Goal: Task Accomplishment & Management: Manage account settings

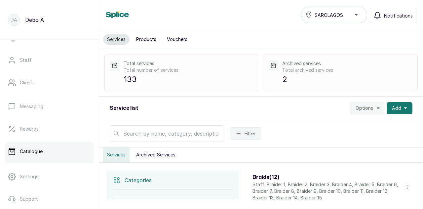
scroll to position [88, 0]
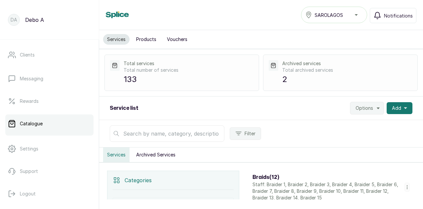
click at [42, 123] on p "Catalogue" at bounding box center [31, 123] width 23 height 7
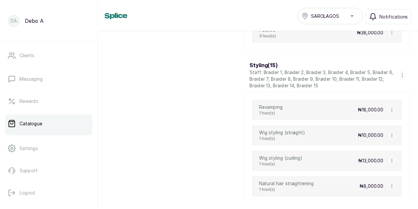
scroll to position [3299, 0]
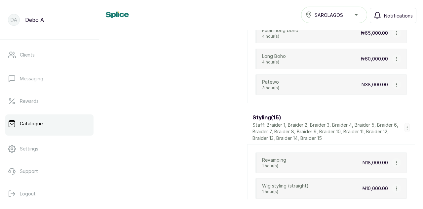
click at [394, 160] on icon "button" at bounding box center [396, 162] width 5 height 5
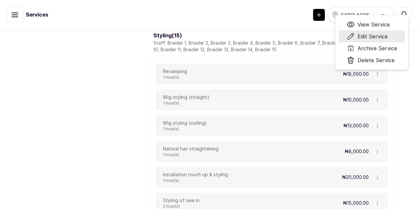
click at [384, 40] on span "Edit Service" at bounding box center [372, 36] width 30 height 8
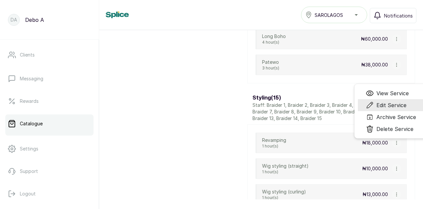
scroll to position [3299, 0]
select select "fixed"
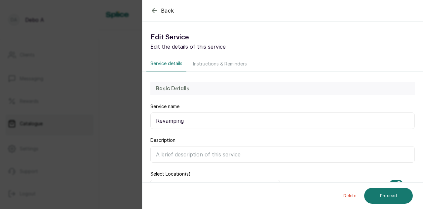
click at [194, 157] on input "Description" at bounding box center [282, 154] width 265 height 17
click at [175, 155] on input "Description" at bounding box center [282, 154] width 265 height 17
paste input "to improve, renovate, or give something a new and better form."
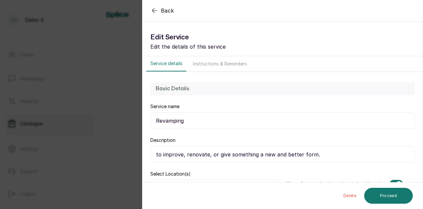
click at [255, 155] on input "to improve, renovate, or give something a new and better form." at bounding box center [282, 154] width 265 height 17
type input "to improve, renovate, or give your hair a new and better form."
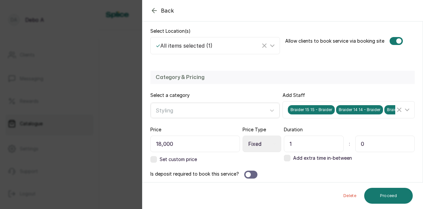
scroll to position [144, 0]
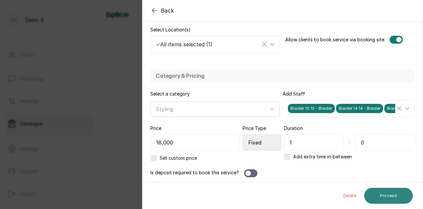
click at [388, 196] on button "Proceed" at bounding box center [388, 196] width 49 height 16
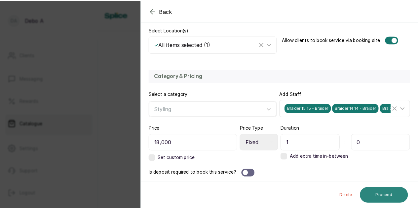
scroll to position [0, 0]
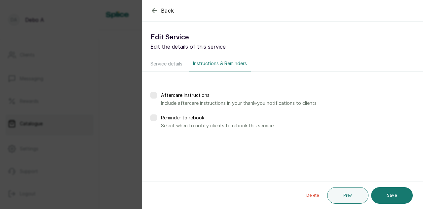
click at [388, 196] on button "Save" at bounding box center [392, 195] width 42 height 17
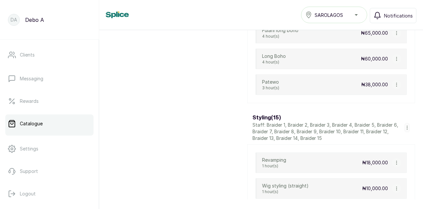
click at [396, 187] on icon "button" at bounding box center [396, 188] width 0 height 3
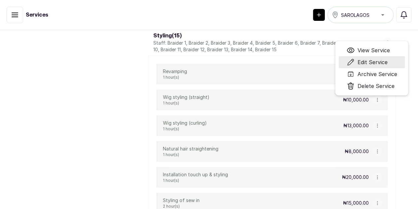
click at [380, 66] on span "Edit Service" at bounding box center [372, 62] width 30 height 8
select select "fixed"
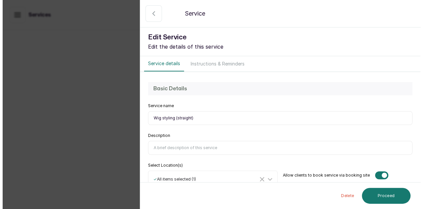
scroll to position [3299, 0]
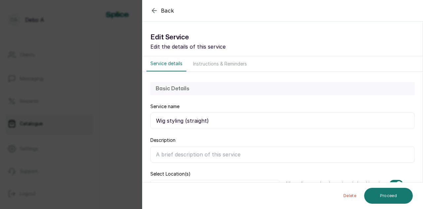
click at [224, 154] on input "Description" at bounding box center [282, 154] width 265 height 17
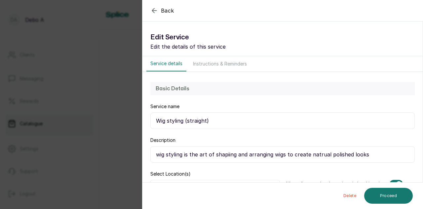
click at [327, 152] on input "wig styling is the art of shapiing and arranging wigs to create natrual polishe…" at bounding box center [282, 154] width 265 height 17
click at [227, 153] on input "wig styling is the art of shapiing and arranging wigs to create natural polishe…" at bounding box center [282, 154] width 265 height 17
click at [374, 156] on input "wig styling is the art of shaping and arranging wigs to create natural polished…" at bounding box center [282, 154] width 265 height 17
click at [215, 154] on input "wig styling is the art of shaping and arranging wigs to create natural polished…" at bounding box center [282, 154] width 265 height 17
click at [313, 157] on input "shaping and arranging wigs to create natural polished looks" at bounding box center [282, 154] width 265 height 17
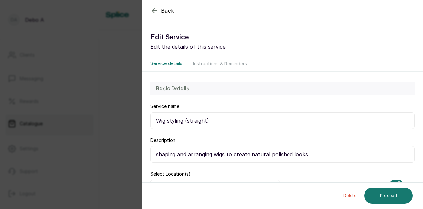
type input "shaping and arranging wigs to create natural polished looks"
click at [423, 180] on section "Back Service Edit Service Edit the details of this service Service details Inst…" at bounding box center [282, 104] width 281 height 209
drag, startPoint x: 423, startPoint y: 180, endPoint x: 419, endPoint y: 180, distance: 4.3
click at [419, 180] on section "Back Service Edit Service Edit the details of this service Service details Inst…" at bounding box center [282, 104] width 281 height 209
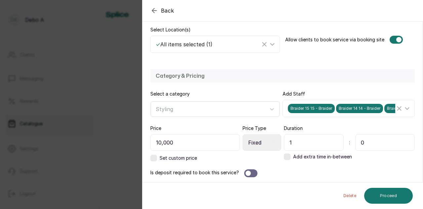
scroll to position [144, 0]
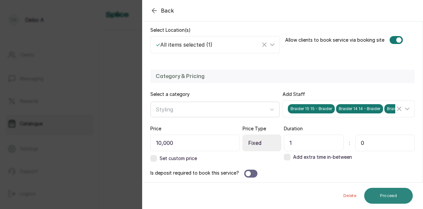
click at [390, 199] on button "Proceed" at bounding box center [388, 196] width 49 height 16
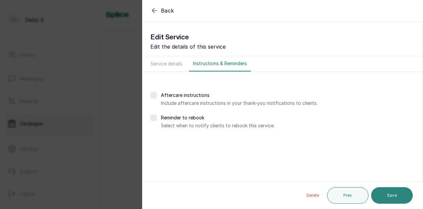
click at [390, 196] on button "Save" at bounding box center [392, 195] width 42 height 17
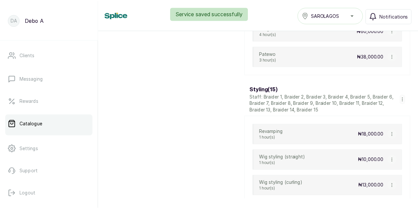
scroll to position [3339, 0]
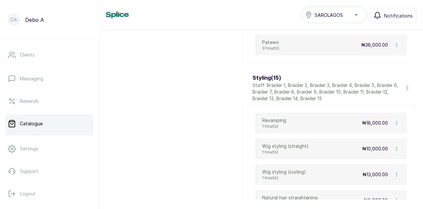
click at [394, 172] on icon "button" at bounding box center [396, 174] width 5 height 5
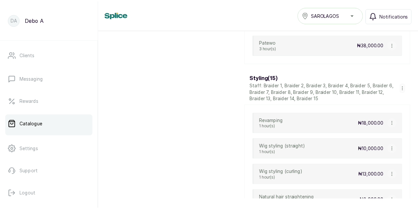
scroll to position [3359, 0]
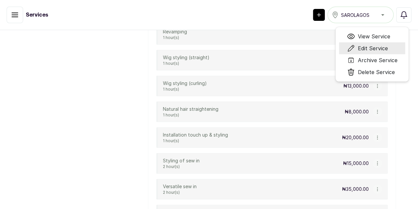
click at [377, 52] on span "Edit Service" at bounding box center [373, 48] width 30 height 8
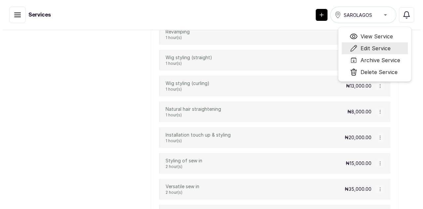
scroll to position [3339, 0]
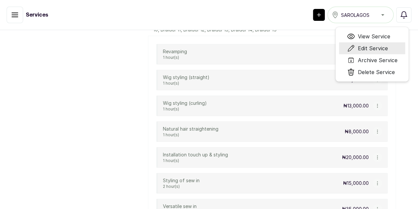
select select "fixed"
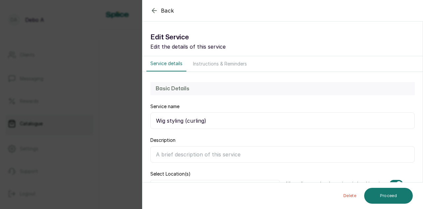
click at [267, 161] on input "Description" at bounding box center [282, 154] width 265 height 17
click at [262, 155] on input "Description" at bounding box center [282, 154] width 265 height 17
click at [245, 155] on input "Description" at bounding box center [282, 154] width 265 height 17
click at [195, 153] on input "shaping and seting wigs for a flawless look" at bounding box center [282, 154] width 265 height 17
click at [269, 159] on input "shaping and setting wigs for a flawless look" at bounding box center [282, 154] width 265 height 17
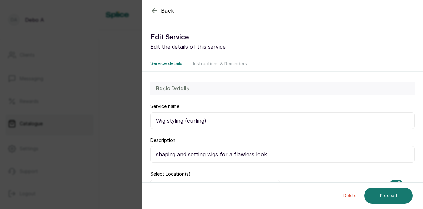
type input "shaping and setting wigs for a flawless look"
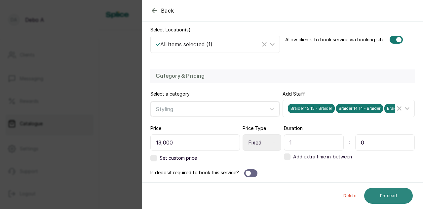
click at [394, 197] on button "Proceed" at bounding box center [388, 196] width 49 height 16
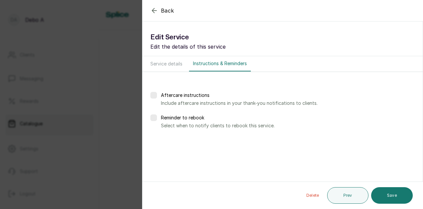
click at [394, 197] on button "Save" at bounding box center [392, 195] width 42 height 17
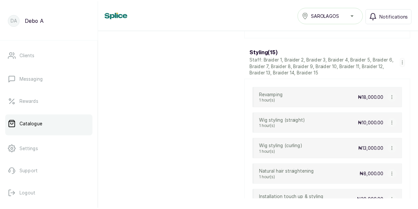
scroll to position [3365, 0]
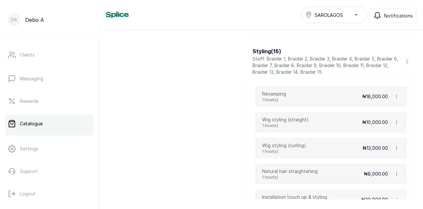
click at [394, 172] on icon "button" at bounding box center [396, 174] width 5 height 5
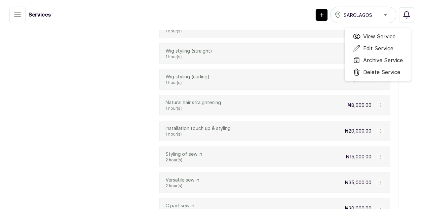
scroll to position [3385, 0]
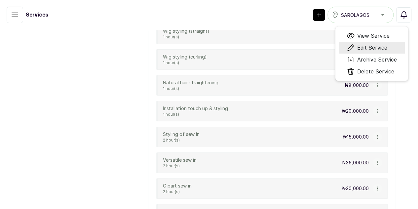
click at [381, 52] on span "Edit Service" at bounding box center [372, 48] width 30 height 8
select select "fixed"
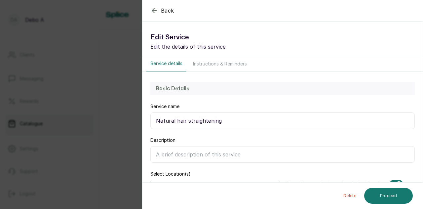
scroll to position [3365, 0]
click at [181, 153] on input "Description" at bounding box center [282, 154] width 265 height 17
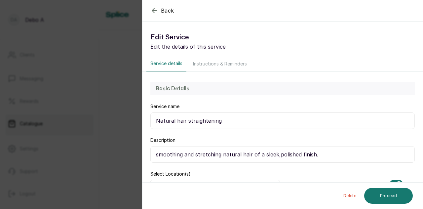
click at [276, 154] on input "smoothing and stretching natural hair of a sleek,polished finish." at bounding box center [282, 154] width 265 height 17
click at [158, 154] on input "smoothing and stretching natural hair of a sleek, polished finish." at bounding box center [282, 154] width 265 height 17
click at [320, 154] on input "Smoothing and stretching natural hair of a sleek, polished finish." at bounding box center [282, 154] width 265 height 17
type input "Smoothing and stretching natural hair of a sleek, polished finish."
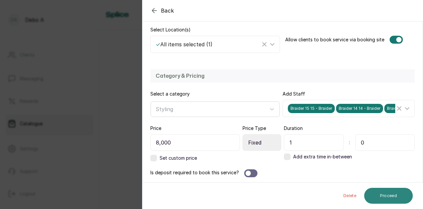
click at [388, 200] on button "Proceed" at bounding box center [388, 196] width 49 height 16
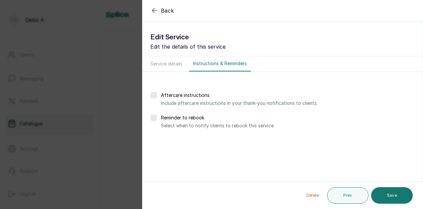
scroll to position [0, 0]
click at [383, 197] on button "Save" at bounding box center [392, 195] width 42 height 17
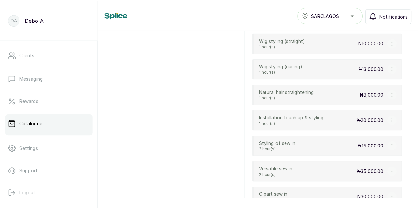
scroll to position [3466, 0]
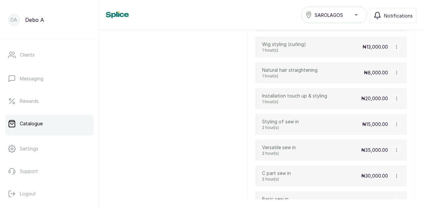
click at [394, 96] on icon "button" at bounding box center [396, 98] width 5 height 5
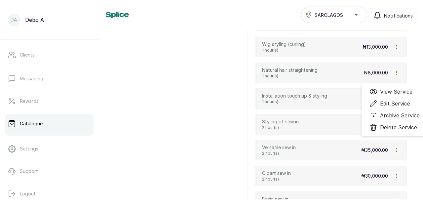
scroll to position [3486, 0]
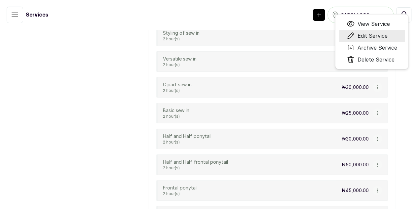
click at [386, 40] on span "Edit Service" at bounding box center [372, 36] width 30 height 8
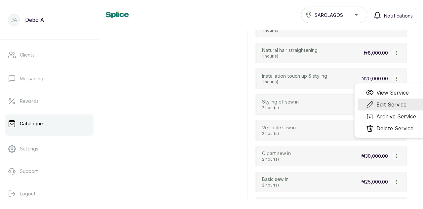
scroll to position [3466, 0]
select select "fixed"
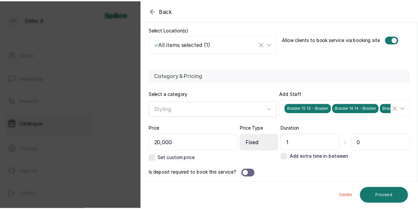
scroll to position [0, 0]
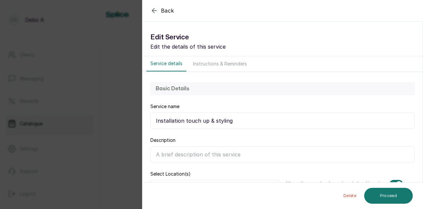
click at [200, 155] on input "Description" at bounding box center [282, 154] width 265 height 17
click at [210, 153] on input "Refreshing, adjusting,and" at bounding box center [282, 154] width 265 height 17
click at [222, 154] on input "Refreshing, adjusting, and" at bounding box center [282, 154] width 265 height 17
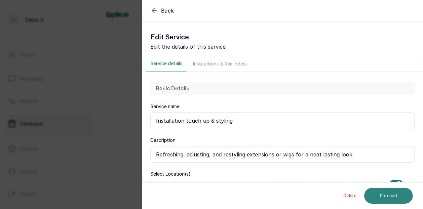
type input "Refreshing, adjusting, and restyling extensions or wigs for a neat lasting look."
click at [377, 194] on button "Proceed" at bounding box center [388, 196] width 49 height 16
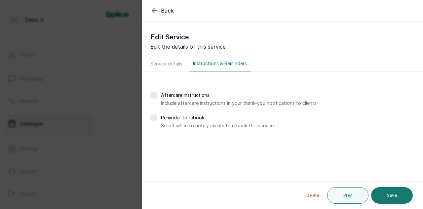
click at [377, 194] on button "Save" at bounding box center [392, 195] width 42 height 17
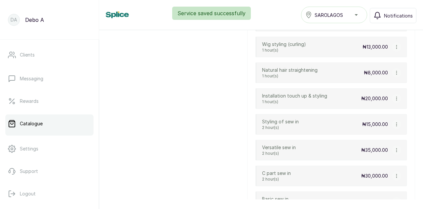
click at [379, 194] on div "Basic sew in 2 hour(s) ₦25,000.00" at bounding box center [331, 201] width 151 height 20
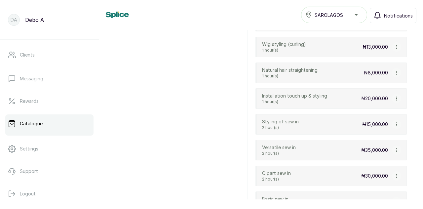
click at [396, 123] on icon "button" at bounding box center [396, 124] width 0 height 3
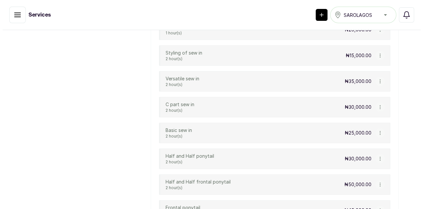
scroll to position [3486, 0]
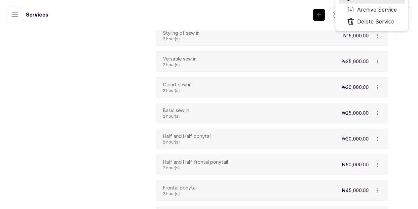
select select "fixed"
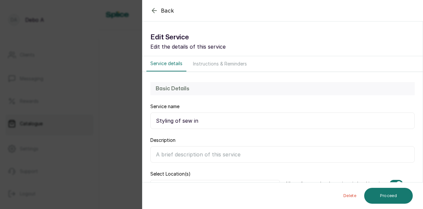
scroll to position [3466, 0]
click at [171, 155] on input "Description" at bounding box center [282, 154] width 265 height 17
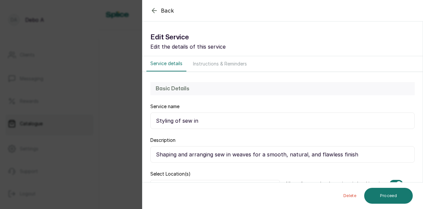
click at [356, 155] on input "Shaping and arranging sew in weaves for a smooth, natural, and flawless finish" at bounding box center [282, 154] width 265 height 17
type input "Shaping and arranging sew in weaves for a smooth, natural, and flawless finish."
click at [384, 197] on button "Proceed" at bounding box center [388, 196] width 49 height 16
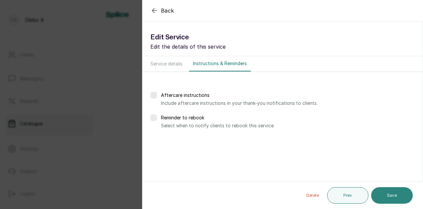
click at [387, 194] on button "Save" at bounding box center [392, 195] width 42 height 17
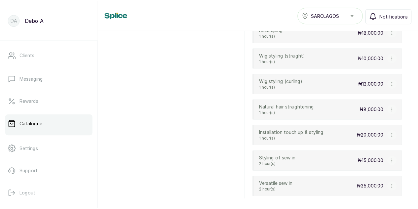
scroll to position [3442, 0]
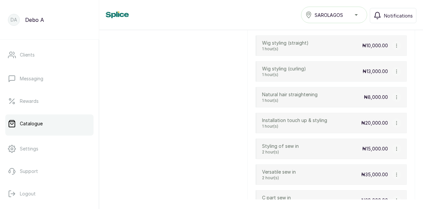
click at [394, 172] on icon "button" at bounding box center [396, 174] width 5 height 5
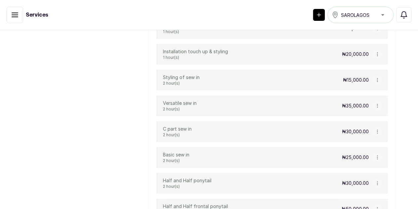
scroll to position [3462, 0]
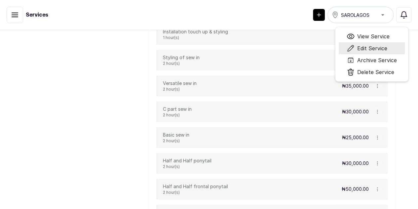
click at [378, 52] on span "Edit Service" at bounding box center [372, 48] width 30 height 8
select select "fixed"
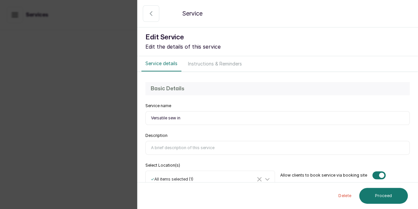
scroll to position [3442, 0]
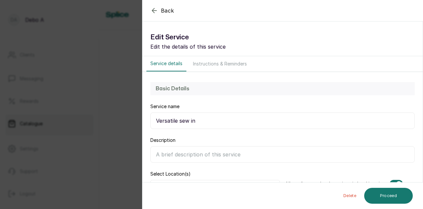
click at [245, 156] on input "Description" at bounding box center [282, 154] width 265 height 17
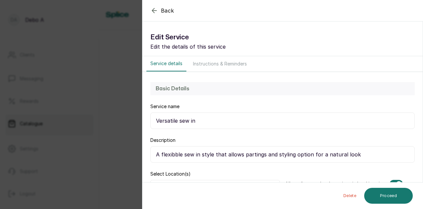
click at [174, 155] on input "A flexibble sew in style that allows partings and styling option for a natural …" at bounding box center [282, 154] width 265 height 17
click at [349, 156] on input "A flexible sew in style that allows partings and styling option for a natural l…" at bounding box center [282, 154] width 265 height 17
type input "A flexible sew in style that allows partings and styling option for a natural l…"
click at [391, 193] on button "Proceed" at bounding box center [388, 196] width 49 height 16
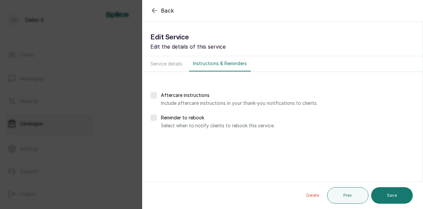
click at [391, 193] on button "Save" at bounding box center [392, 195] width 42 height 17
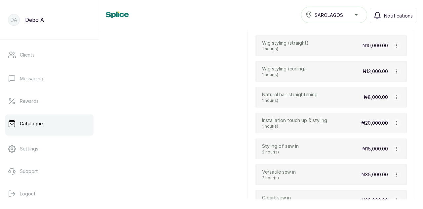
click at [391, 193] on div "C part sew in 2 hour(s) ₦30,000.00" at bounding box center [331, 200] width 151 height 20
click at [396, 199] on icon "button" at bounding box center [396, 200] width 0 height 3
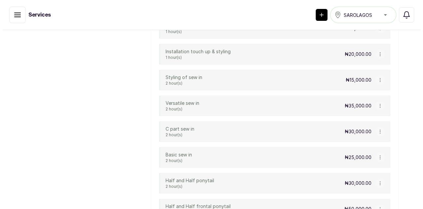
scroll to position [3462, 0]
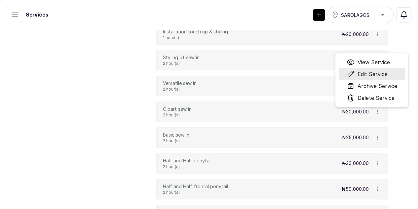
click at [379, 78] on span "Edit Service" at bounding box center [372, 74] width 30 height 8
select select "fixed"
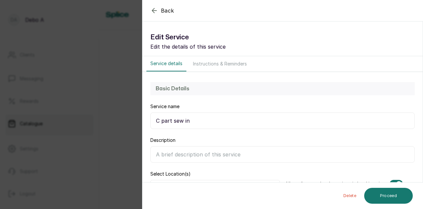
scroll to position [3442, 0]
click at [156, 10] on icon "button" at bounding box center [154, 10] width 4 height 4
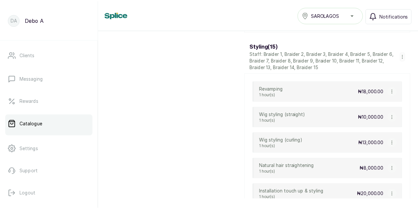
scroll to position [3363, 0]
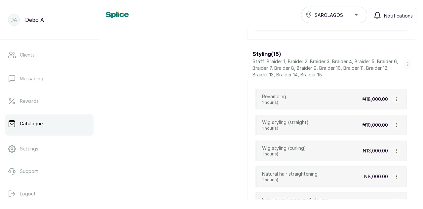
click at [394, 148] on icon "button" at bounding box center [396, 150] width 5 height 5
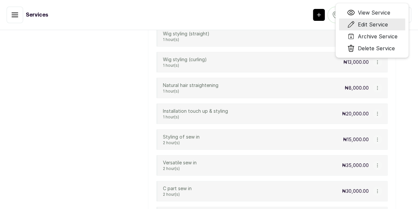
click at [383, 28] on span "Edit Service" at bounding box center [373, 24] width 30 height 8
select select "fixed"
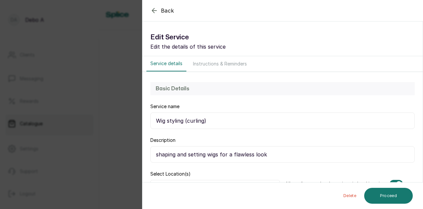
scroll to position [3363, 0]
click at [266, 153] on input "shaping and setting wigs for a flawless look" at bounding box center [282, 154] width 265 height 17
click at [204, 154] on input "shaping and setting wigs for a flawless look." at bounding box center [282, 154] width 265 height 17
type input "shaping and setting curly wigs for a flawless look."
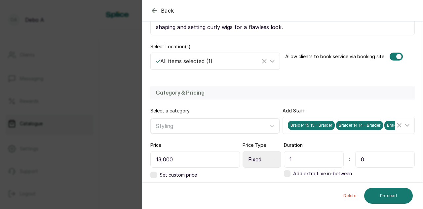
scroll to position [128, 0]
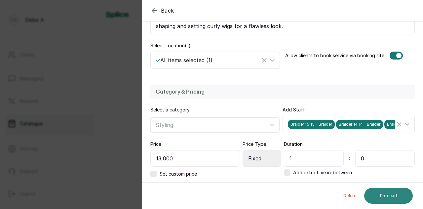
click at [389, 198] on button "Proceed" at bounding box center [388, 196] width 49 height 16
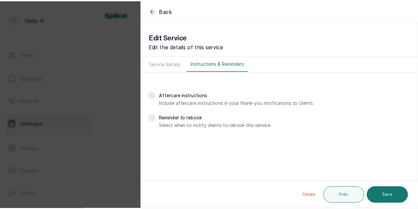
scroll to position [0, 0]
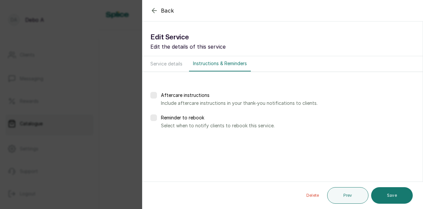
click at [389, 198] on button "Save" at bounding box center [392, 195] width 42 height 17
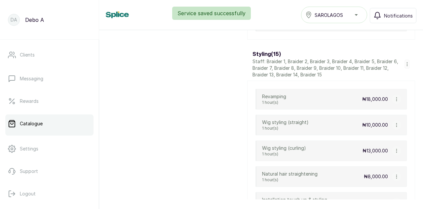
click at [394, 174] on icon "button" at bounding box center [396, 176] width 5 height 5
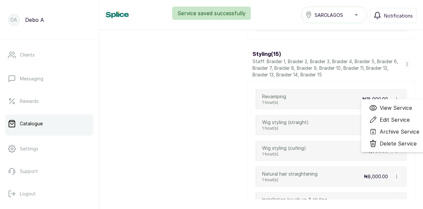
scroll to position [3382, 0]
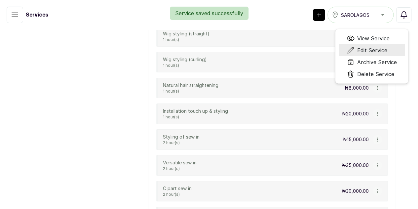
click at [388, 54] on span "Edit Service" at bounding box center [372, 50] width 30 height 8
select select "fixed"
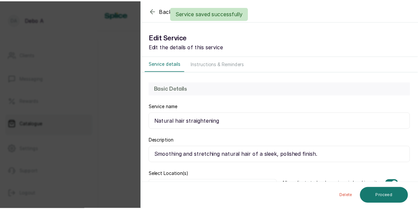
scroll to position [3363, 0]
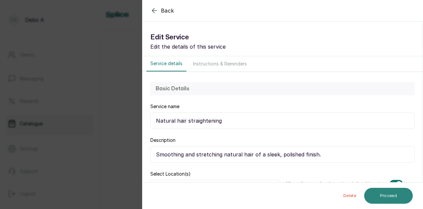
click at [386, 197] on button "Proceed" at bounding box center [388, 196] width 49 height 16
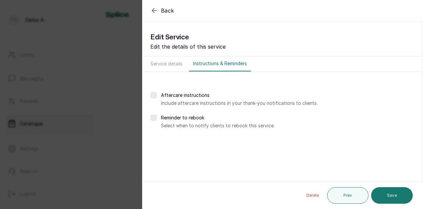
click at [386, 197] on button "Save" at bounding box center [392, 195] width 42 height 17
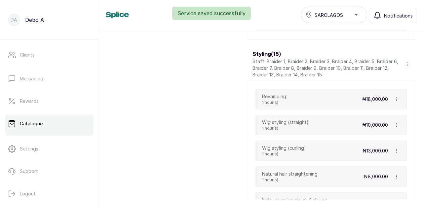
click at [394, 200] on icon "button" at bounding box center [396, 202] width 5 height 5
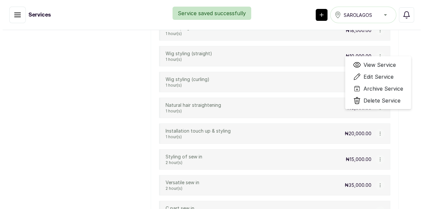
scroll to position [3382, 0]
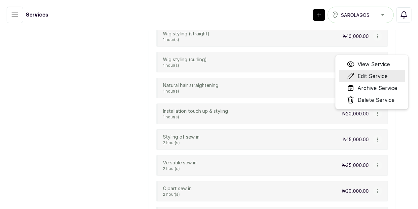
click at [384, 80] on span "Edit Service" at bounding box center [372, 76] width 30 height 8
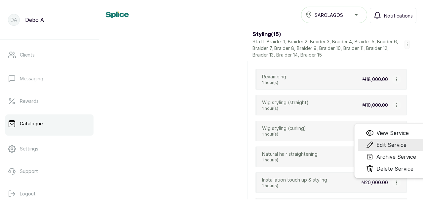
scroll to position [3363, 0]
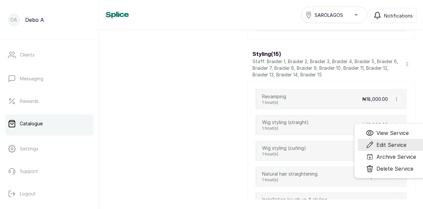
select select "fixed"
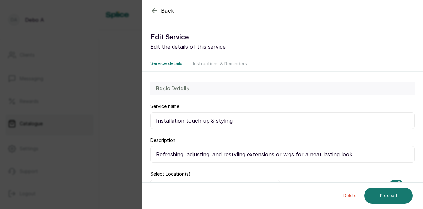
click at [106, 140] on div "Back Service Edit Service Edit the details of this service Service details Inst…" at bounding box center [211, 104] width 423 height 209
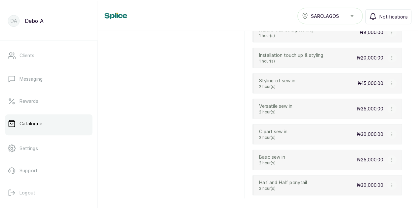
scroll to position [3508, 0]
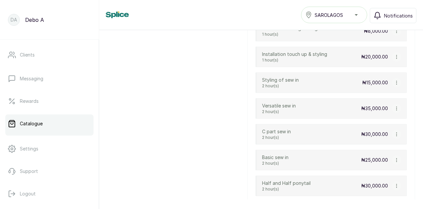
click at [394, 80] on icon "button" at bounding box center [396, 82] width 5 height 5
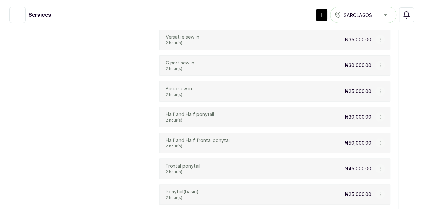
scroll to position [3528, 0]
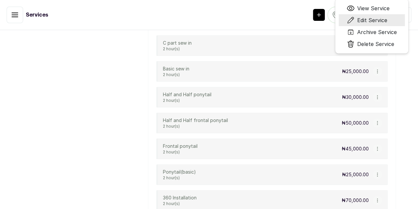
click at [376, 24] on span "Edit Service" at bounding box center [372, 20] width 30 height 8
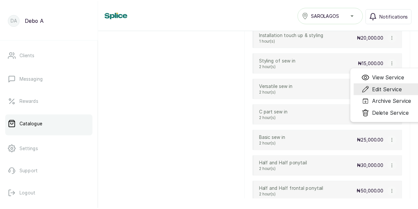
scroll to position [3508, 0]
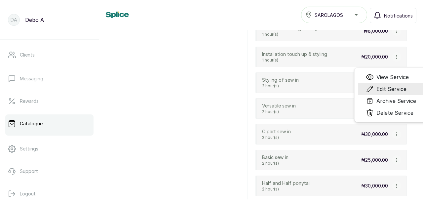
select select "fixed"
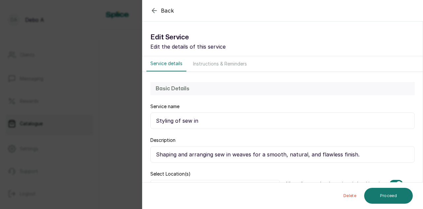
click at [107, 173] on div "Back Service Edit Service Edit the details of this service Service details Inst…" at bounding box center [211, 104] width 423 height 209
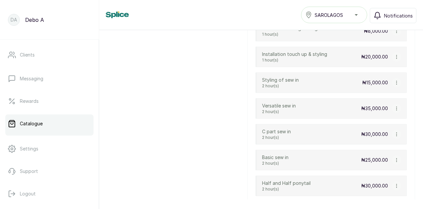
click at [396, 107] on icon "button" at bounding box center [396, 108] width 0 height 3
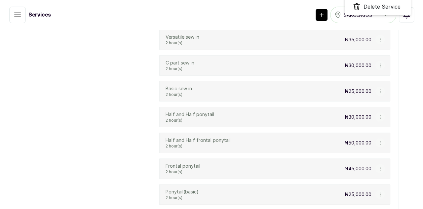
scroll to position [3528, 0]
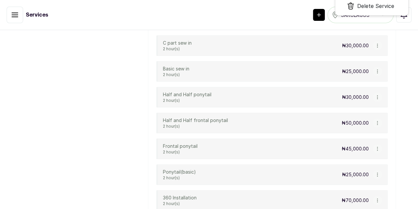
select select "fixed"
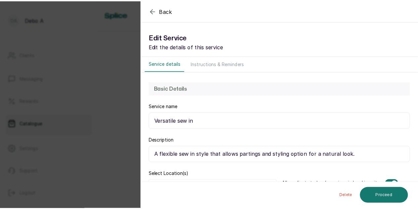
scroll to position [3508, 0]
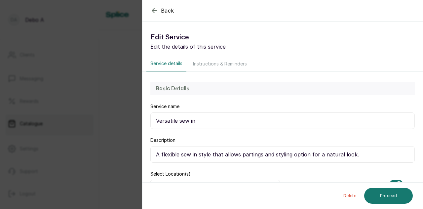
click at [120, 131] on div "Back Service Edit Service Edit the details of this service Service details Inst…" at bounding box center [211, 104] width 423 height 209
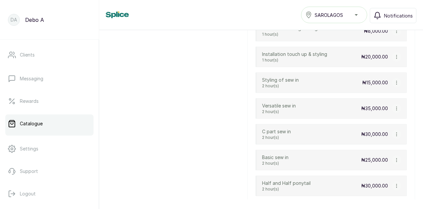
click at [394, 184] on icon "button" at bounding box center [396, 186] width 5 height 5
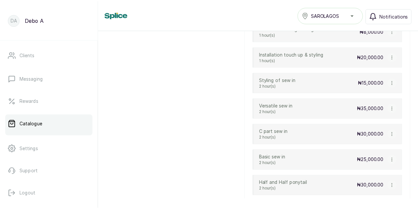
scroll to position [3528, 0]
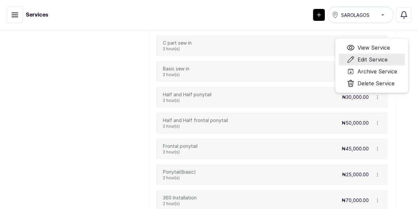
click at [386, 63] on span "Edit Service" at bounding box center [372, 60] width 30 height 8
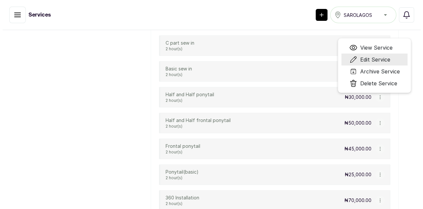
scroll to position [3508, 0]
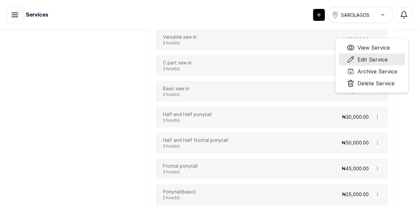
select select "fixed"
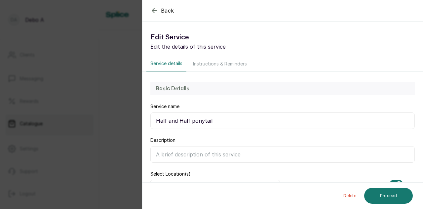
click at [186, 119] on input "Half and Half ponytail" at bounding box center [282, 120] width 265 height 17
type input "Fulani ponytail"
click at [379, 196] on button "Proceed" at bounding box center [388, 196] width 49 height 16
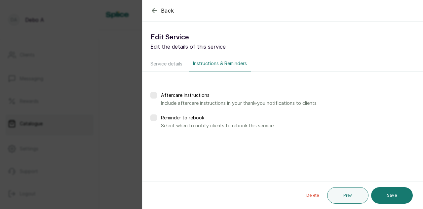
click at [379, 196] on button "Save" at bounding box center [392, 195] width 42 height 17
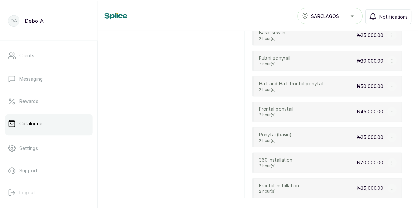
scroll to position [3640, 0]
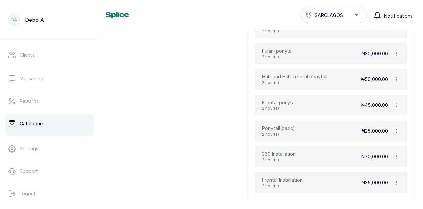
click at [394, 51] on icon "button" at bounding box center [396, 53] width 5 height 5
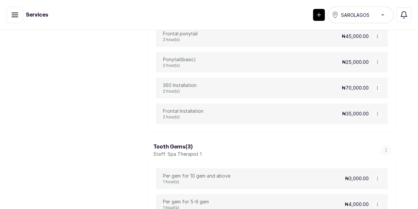
scroll to position [3660, 0]
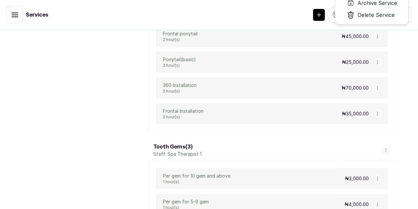
select select "fixed"
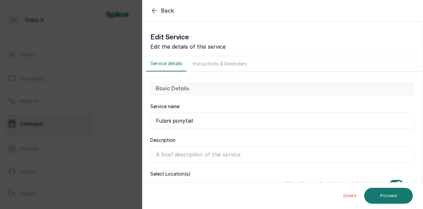
click at [170, 120] on input "Fulani ponytail" at bounding box center [282, 120] width 265 height 17
click at [157, 120] on input "two step ponytail" at bounding box center [282, 120] width 265 height 17
click at [169, 121] on input "Two step ponytail" at bounding box center [282, 120] width 265 height 17
type input "Two-step ponytail"
click at [378, 193] on button "Proceed" at bounding box center [388, 196] width 49 height 16
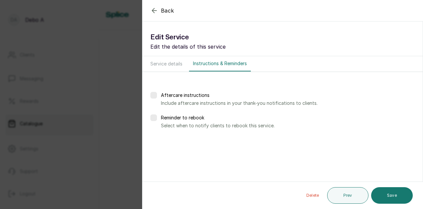
click at [378, 193] on button "Save" at bounding box center [392, 195] width 42 height 17
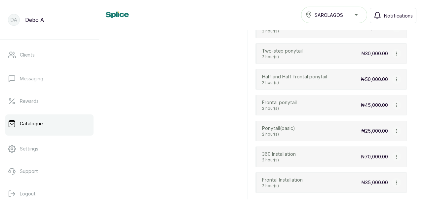
click at [394, 77] on icon "button" at bounding box center [396, 79] width 5 height 5
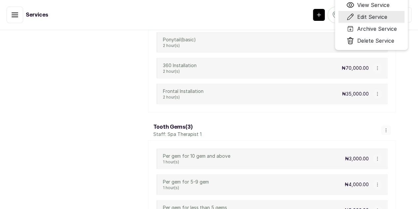
click at [379, 21] on span "Edit Service" at bounding box center [372, 17] width 30 height 8
select select "fixed"
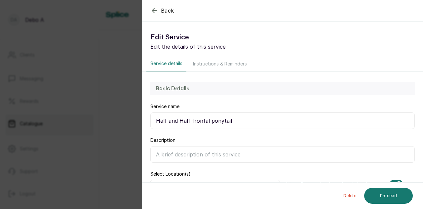
scroll to position [3640, 0]
click at [188, 121] on input "Half and Half frontal ponytail" at bounding box center [282, 120] width 265 height 17
type input "Two-step frontal ponytail"
click at [399, 195] on button "Proceed" at bounding box center [388, 196] width 49 height 16
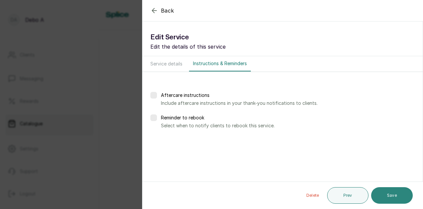
click at [392, 198] on button "Save" at bounding box center [392, 195] width 42 height 17
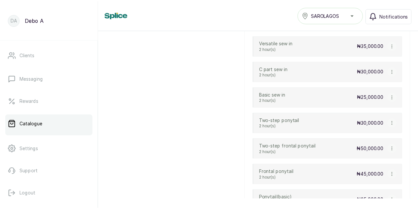
scroll to position [3565, 0]
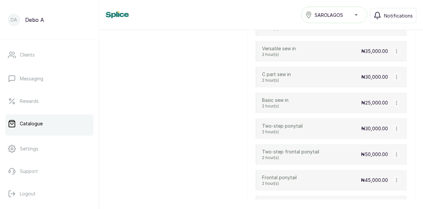
click at [396, 75] on icon "button" at bounding box center [396, 76] width 0 height 3
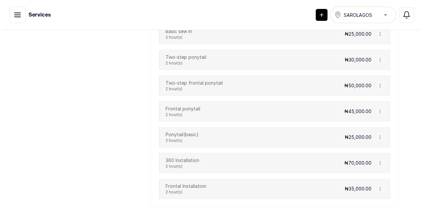
scroll to position [3585, 0]
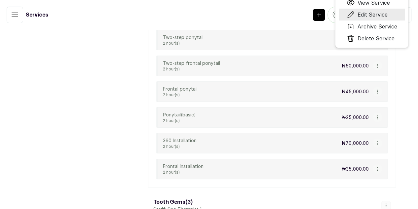
click at [379, 19] on span "Edit Service" at bounding box center [372, 15] width 30 height 8
select select "fixed"
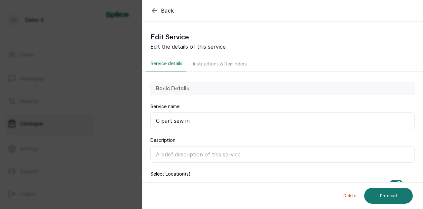
scroll to position [3565, 0]
click at [223, 155] on input "Description" at bounding box center [282, 154] width 265 height 17
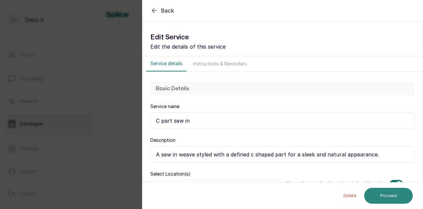
type input "A sew in weave styled with a defined c shaped part for a sleek and natural appe…"
click at [384, 194] on button "Proceed" at bounding box center [388, 196] width 49 height 16
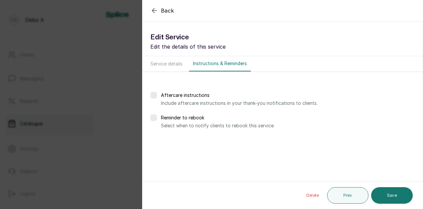
click at [384, 194] on button "Save" at bounding box center [392, 195] width 42 height 17
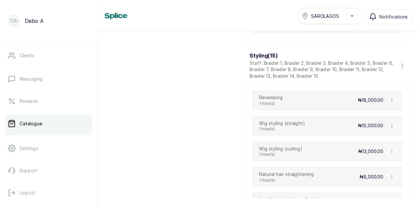
scroll to position [3510, 0]
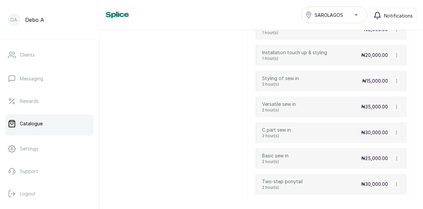
click at [394, 156] on icon "button" at bounding box center [396, 158] width 5 height 5
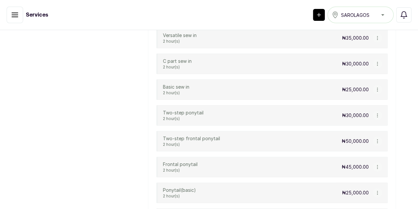
scroll to position [3530, 0]
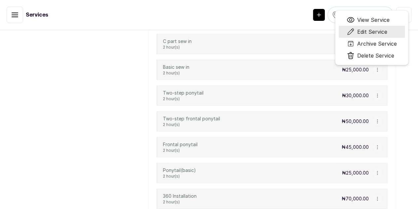
click at [388, 36] on span "Edit Service" at bounding box center [372, 32] width 30 height 8
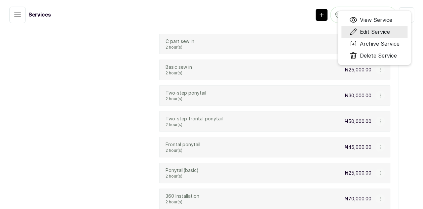
scroll to position [3510, 0]
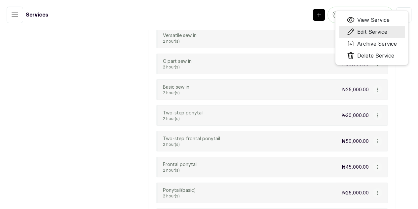
select select "fixed"
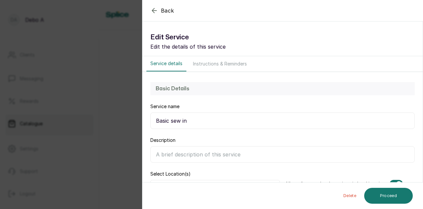
click at [208, 154] on input "Description" at bounding box center [282, 154] width 265 height 17
click at [172, 154] on input "Description" at bounding box center [282, 154] width 265 height 17
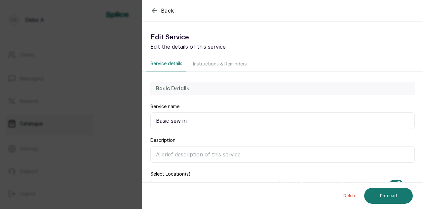
click at [172, 154] on input "Description" at bounding box center [282, 154] width 265 height 17
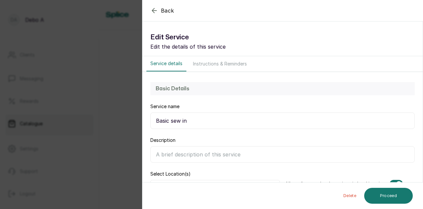
click at [172, 154] on input "Description" at bounding box center [282, 154] width 265 height 17
click at [173, 153] on input "Description" at bounding box center [282, 154] width 265 height 17
paste input "A basic or traditional sew-in is a protective hairstyle that involves braiding …"
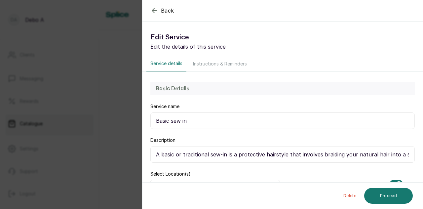
scroll to position [0, 539]
type input "A basic or traditional sew-in is a protective hairstyle that involves braiding …"
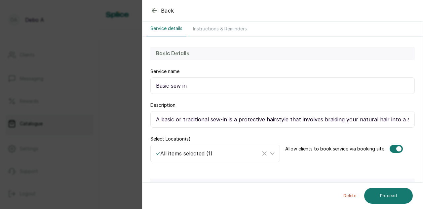
scroll to position [46, 0]
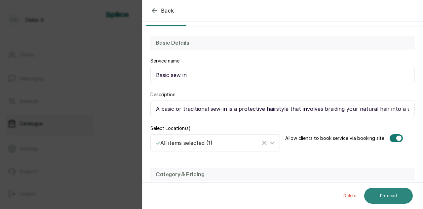
click at [393, 196] on button "Proceed" at bounding box center [388, 196] width 49 height 16
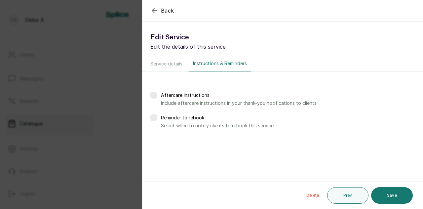
scroll to position [0, 0]
click at [393, 196] on button "Save" at bounding box center [392, 195] width 42 height 17
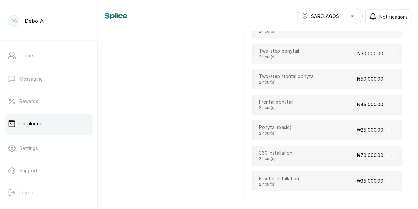
scroll to position [3642, 0]
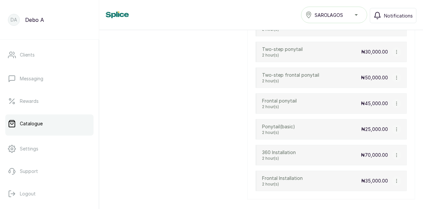
click at [396, 50] on icon "button" at bounding box center [396, 51] width 0 height 3
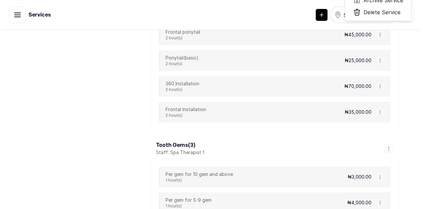
scroll to position [3662, 0]
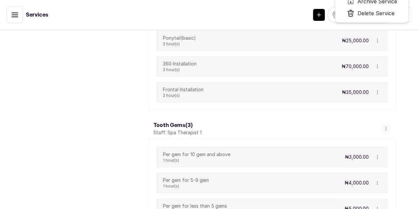
select select "fixed"
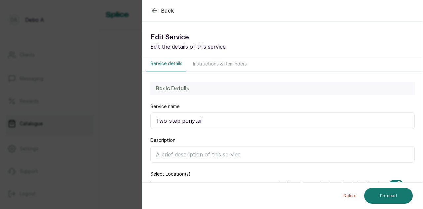
scroll to position [3642, 0]
click at [200, 151] on input "Description" at bounding box center [282, 154] width 265 height 17
paste input "A "2-step ponytail" is a simple hair hack used to create the illusion of a long…"
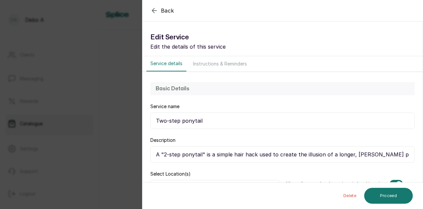
scroll to position [0, 471]
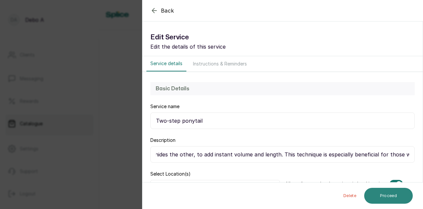
type input "A "2-step ponytail" is a simple hair hack used to create the illusion of a long…"
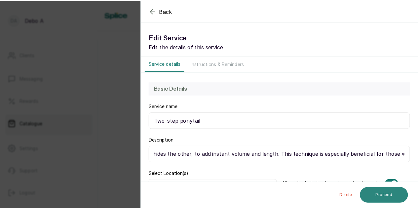
scroll to position [0, 0]
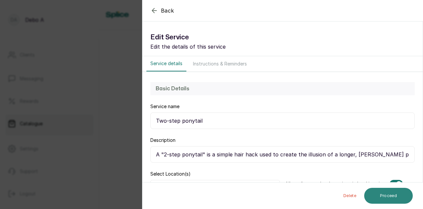
click at [399, 190] on button "Proceed" at bounding box center [388, 196] width 49 height 16
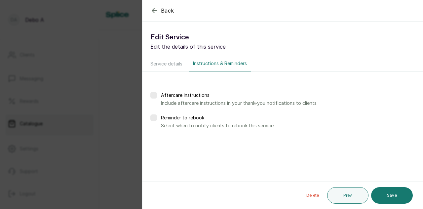
click at [399, 190] on button "Save" at bounding box center [392, 195] width 42 height 17
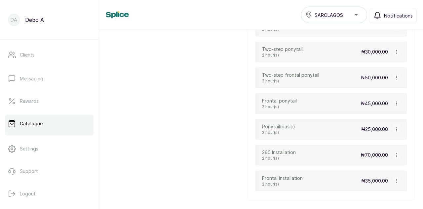
click at [394, 75] on icon "button" at bounding box center [396, 77] width 5 height 5
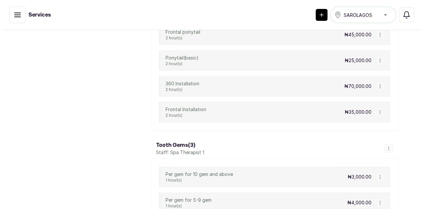
scroll to position [3662, 0]
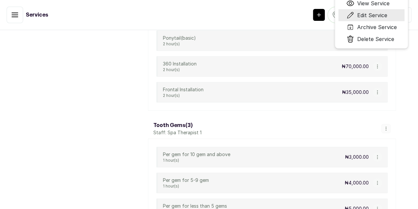
click at [384, 19] on span "Edit Service" at bounding box center [372, 15] width 30 height 8
select select "fixed"
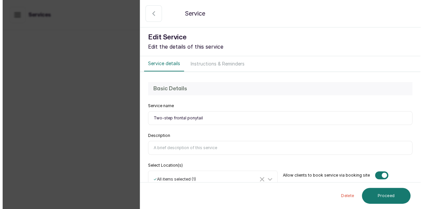
scroll to position [3642, 0]
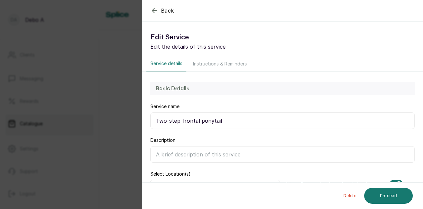
click at [224, 149] on input "Description" at bounding box center [282, 154] width 265 height 17
click at [167, 156] on input "Description" at bounding box center [282, 154] width 265 height 17
type input "v"
paste input "A "2-step frontal ponytail" is a hairstyle that combines the 2-step ponytail te…"
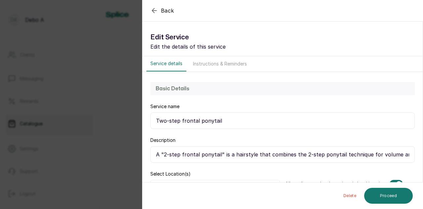
scroll to position [0, 580]
type input "A "2-step frontal ponytail" is a hairstyle that combines the 2-step ponytail te…"
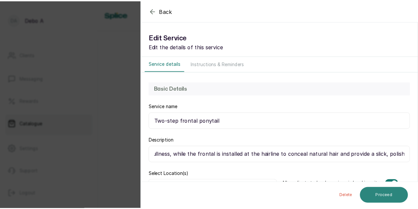
scroll to position [0, 0]
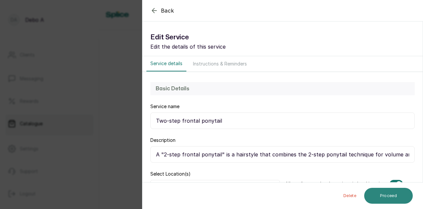
click at [386, 194] on button "Proceed" at bounding box center [388, 196] width 49 height 16
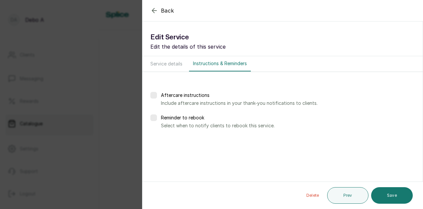
click at [386, 194] on button "Save" at bounding box center [392, 195] width 42 height 17
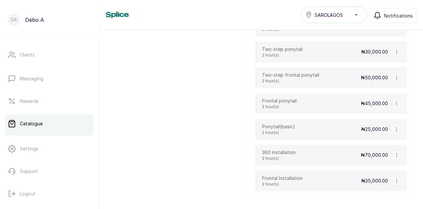
click at [394, 101] on icon "button" at bounding box center [396, 103] width 5 height 5
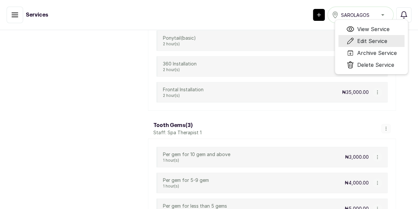
click at [383, 45] on span "Edit Service" at bounding box center [372, 41] width 30 height 8
select select "fixed"
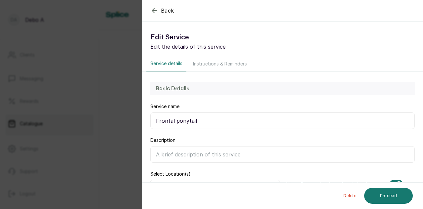
scroll to position [3642, 0]
click at [170, 151] on input "Description" at bounding box center [282, 154] width 265 height 17
click at [196, 153] on input "Description" at bounding box center [282, 154] width 265 height 17
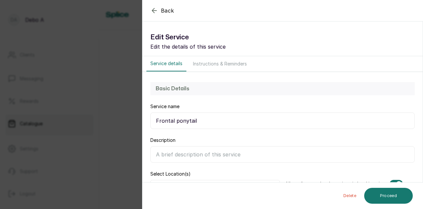
paste input "brief description on frontail ponytail"
type input "b"
type input "a"
type input "A"
click at [221, 155] on input "Description" at bounding box center [282, 154] width 265 height 17
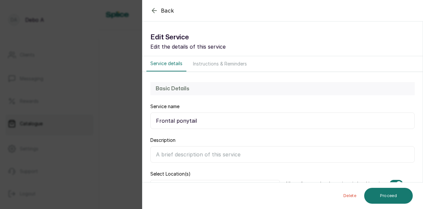
click at [221, 155] on input "Description" at bounding box center [282, 154] width 265 height 17
paste input "A frontal ponytail is a hairstyle that uses a lace frontal to create a seamless…"
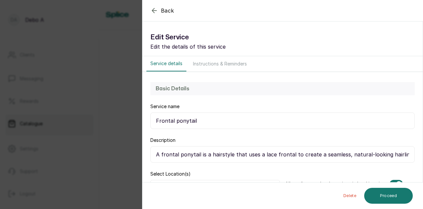
scroll to position [0, 432]
click at [158, 157] on input "A frontal ponytail is a hairstyle that uses a lace frontal to create a seamless…" at bounding box center [282, 154] width 265 height 17
click at [208, 151] on input "A frontal ponytail is a hairstyle that uses a lace frontal to create a seamless…" at bounding box center [282, 154] width 265 height 17
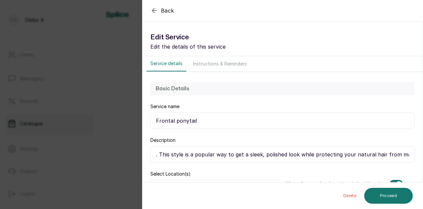
click at [208, 151] on input "A frontal ponytail is a hairstyle that uses a lace frontal to create a seamless…" at bounding box center [282, 154] width 265 height 17
click at [152, 160] on input "A frontal ponytail is a hairstyle that uses a lace frontal to create a seamless…" at bounding box center [282, 154] width 265 height 17
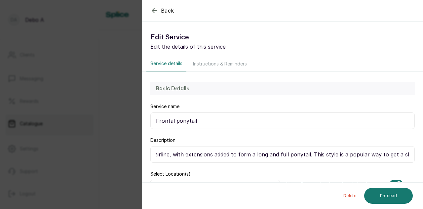
click at [152, 160] on input "A frontal ponytail is a hairstyle that uses a lace frontal to create a seamless…" at bounding box center [282, 154] width 265 height 17
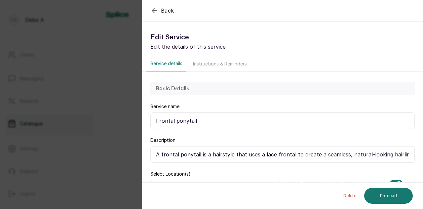
click at [152, 160] on input "A frontal ponytail is a hairstyle that uses a lace frontal to create a seamless…" at bounding box center [282, 154] width 265 height 17
click at [204, 152] on input "A frontal ponytail is a hairstyle that uses a lace frontal to create a seamless…" at bounding box center [282, 154] width 265 height 17
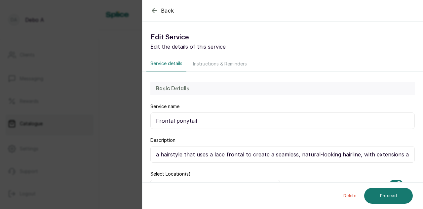
click at [161, 154] on input "a hairstyle that uses a lace frontal to create a seamless, natural-looking hair…" at bounding box center [282, 154] width 265 height 17
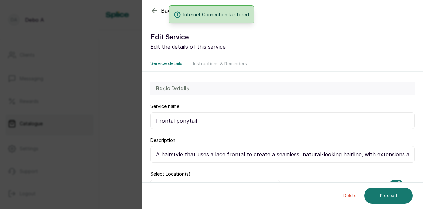
click at [404, 155] on input "A hairstyle that uses a lace frontal to create a seamless, natural-looking hair…" at bounding box center [282, 154] width 265 height 17
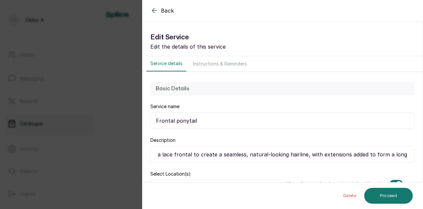
click at [404, 155] on input "A hairstyle that uses a lace frontal to create a seamless, natural-looking hair…" at bounding box center [282, 154] width 265 height 17
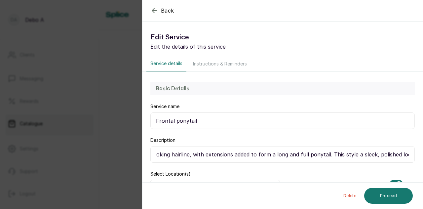
click at [330, 154] on input "A hairstyle that uses a lace frontal to create a seamless, natural-looking hair…" at bounding box center [282, 154] width 265 height 17
click at [396, 153] on input "A hairstyle that uses a lace frontal to create a seamless, natural-looking hair…" at bounding box center [282, 154] width 265 height 17
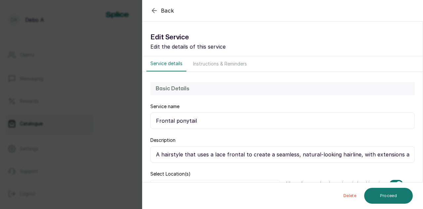
click at [410, 154] on div "Basic Details Service name Frontal ponytail Description A hairstyle that uses a…" at bounding box center [283, 139] width 280 height 135
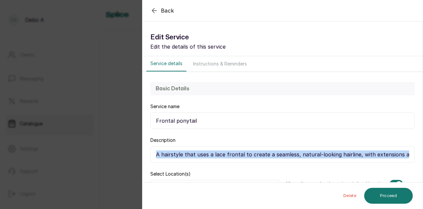
click at [410, 154] on div "Basic Details Service name Frontal ponytail Description A hairstyle that uses a…" at bounding box center [283, 139] width 280 height 135
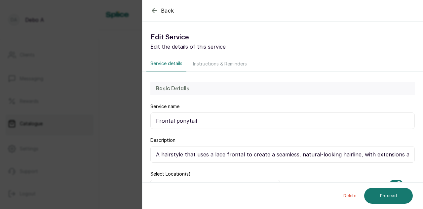
click at [405, 154] on input "A hairstyle that uses a lace frontal to create a seamless, natural-looking hair…" at bounding box center [282, 154] width 265 height 17
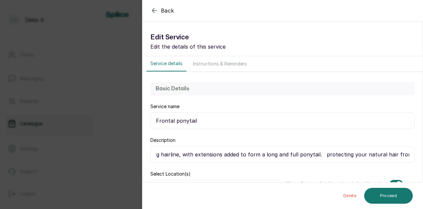
click at [405, 154] on input "A hairstyle that uses a lace frontal to create a seamless, natural-looking hair…" at bounding box center [282, 154] width 265 height 17
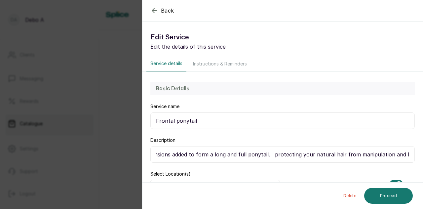
click at [405, 154] on input "A hairstyle that uses a lace frontal to create a seamless, natural-looking hair…" at bounding box center [282, 154] width 265 height 17
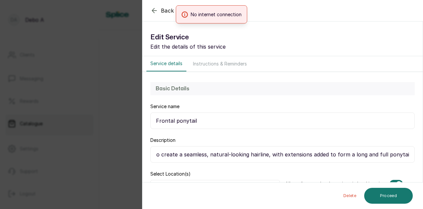
scroll to position [0, 91]
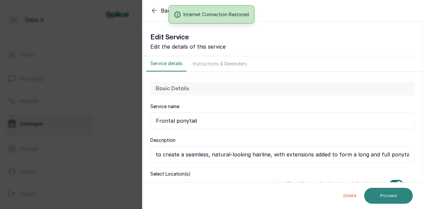
type input "A hairstyle that uses a lace frontal to create a seamless, natural-looking hair…"
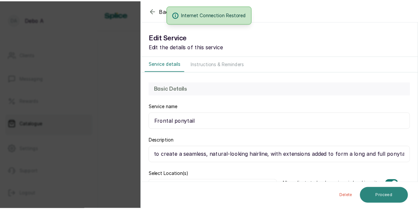
scroll to position [0, 0]
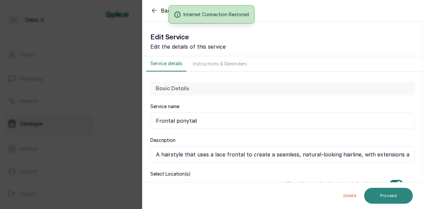
click at [394, 197] on button "Proceed" at bounding box center [388, 196] width 49 height 16
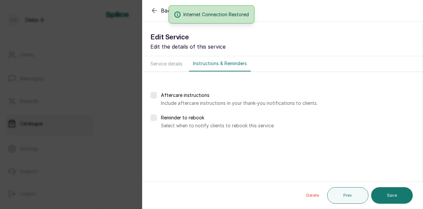
click at [394, 197] on button "Save" at bounding box center [392, 195] width 42 height 17
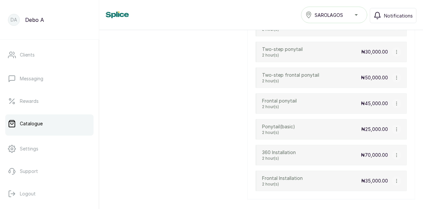
click at [396, 128] on icon "button" at bounding box center [396, 129] width 0 height 3
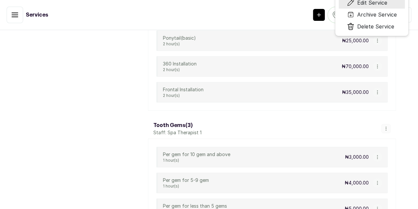
click at [384, 7] on span "Edit Service" at bounding box center [372, 3] width 30 height 8
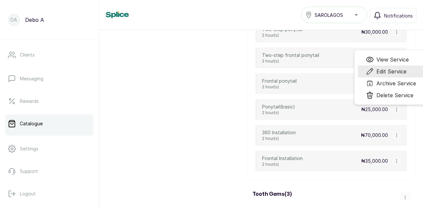
scroll to position [3642, 0]
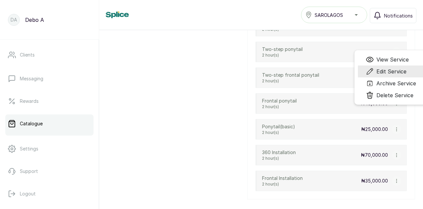
select select "fixed"
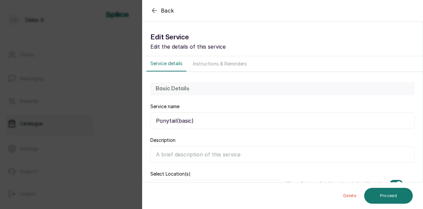
click at [221, 149] on input "Description" at bounding box center [282, 154] width 265 height 17
click at [183, 157] on input "Description" at bounding box center [282, 154] width 265 height 17
paste input "a simple, classic hairstyle where some, most, or all of the hair is gathered an…"
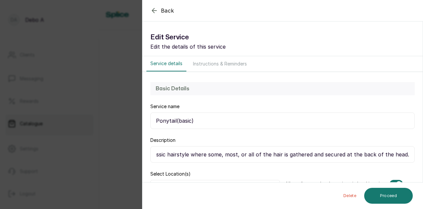
scroll to position [0, 30]
click at [154, 155] on input "a simple, classic hairstyle where some, most, or all of the hair is gathered an…" at bounding box center [282, 154] width 265 height 17
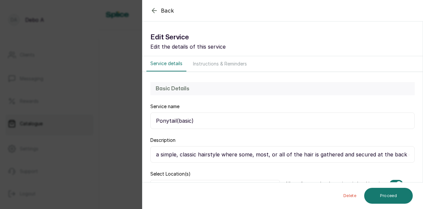
click at [154, 155] on input "a simple, classic hairstyle where some, most, or all of the hair is gathered an…" at bounding box center [282, 154] width 265 height 17
click at [160, 154] on input "a simple, classic hairstyle where some, most, or all of the hair is gathered an…" at bounding box center [282, 154] width 265 height 17
type input "A simple, classic hairstyle where some, most, or all of the hair is gathered an…"
click at [391, 195] on button "Proceed" at bounding box center [388, 196] width 49 height 16
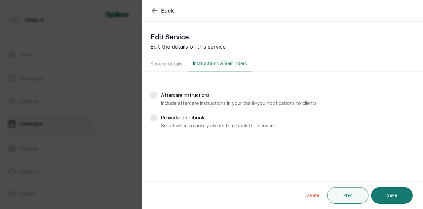
click at [391, 195] on button "Save" at bounding box center [392, 195] width 42 height 17
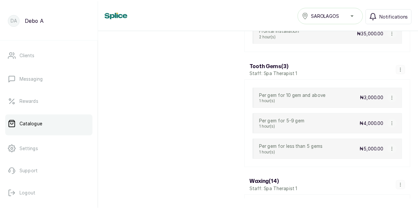
scroll to position [3642, 0]
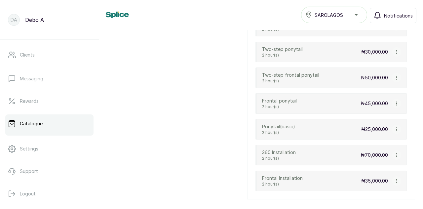
click at [394, 153] on icon "button" at bounding box center [396, 155] width 5 height 5
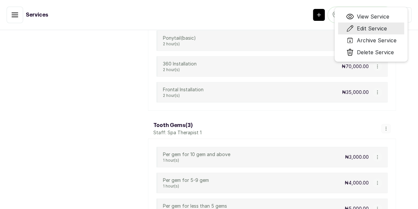
click at [384, 32] on span "Edit Service" at bounding box center [372, 28] width 30 height 8
select select "fixed"
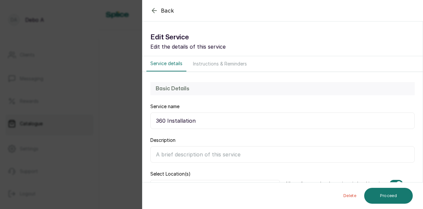
scroll to position [3642, 0]
click at [224, 158] on input "Description" at bounding box center [282, 154] width 265 height 17
click at [168, 154] on input "Description" at bounding box center [282, 154] width 265 height 17
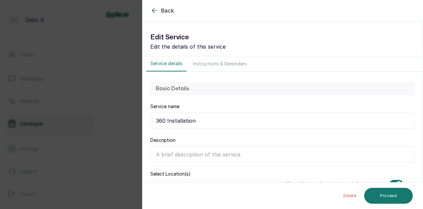
paste input "a [MEDICAL_DATA] technique that utilizes a special 360-degree lace frontal, whi…"
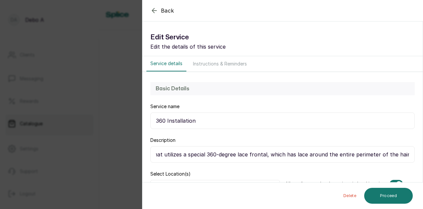
scroll to position [0, 0]
click at [407, 151] on input "a [MEDICAL_DATA] technique that utilizes a special 360-degree lace frontal, whi…" at bounding box center [282, 154] width 265 height 17
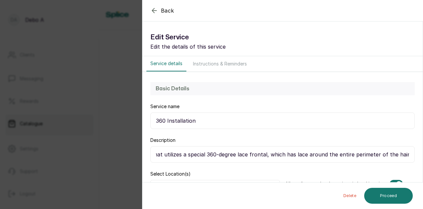
click at [407, 152] on input "a [MEDICAL_DATA] technique that utilizes a special 360-degree lace frontal, whi…" at bounding box center [282, 154] width 265 height 17
type input "a [MEDICAL_DATA] technique that utilizes a special 360-degree lace frontal, whi…"
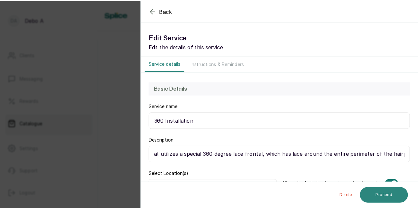
scroll to position [0, 0]
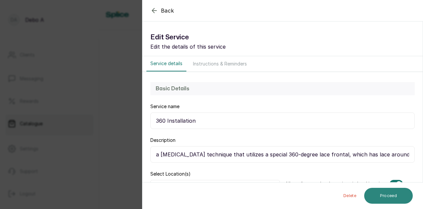
click at [397, 191] on button "Proceed" at bounding box center [388, 196] width 49 height 16
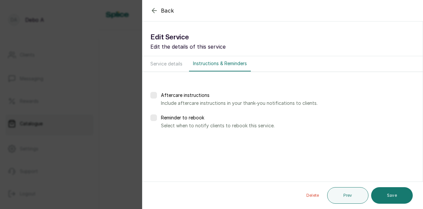
click at [397, 191] on button "Save" at bounding box center [392, 195] width 42 height 17
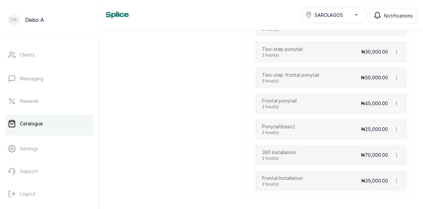
click at [394, 179] on icon "button" at bounding box center [396, 181] width 5 height 5
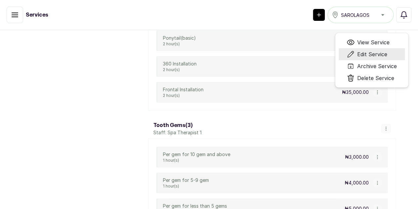
click at [384, 58] on span "Edit Service" at bounding box center [372, 54] width 30 height 8
select select "fixed"
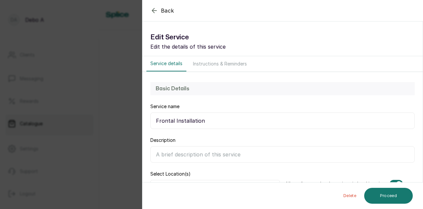
scroll to position [3642, 0]
click at [277, 156] on input "Description" at bounding box center [282, 154] width 265 height 17
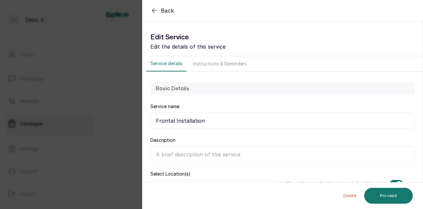
paste input "A frontal installation uses a lace frontal, a hairpiece with a sheer lace base …"
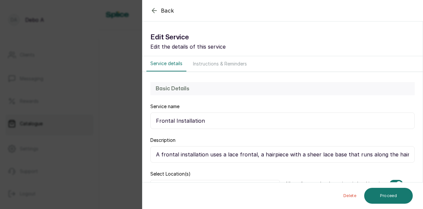
scroll to position [0, 680]
type input "A frontal installation uses a lace frontal, a hairpiece with a sheer lace base …"
click at [379, 189] on button "Proceed" at bounding box center [388, 196] width 49 height 16
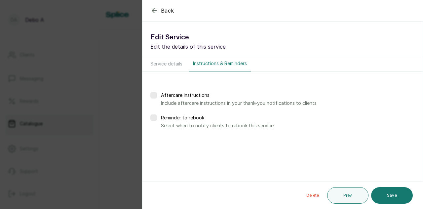
click at [379, 189] on button "Save" at bounding box center [392, 195] width 42 height 17
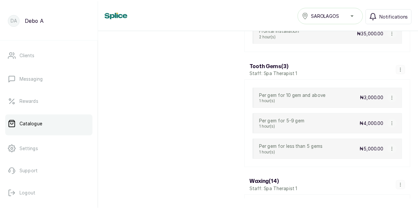
scroll to position [3938, 0]
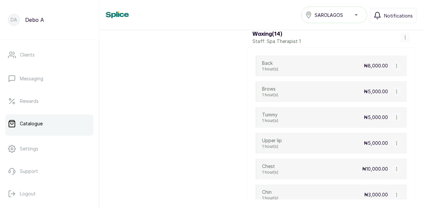
click at [394, 63] on icon "button" at bounding box center [396, 65] width 5 height 5
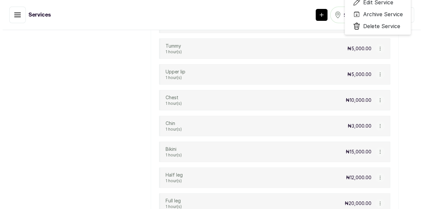
scroll to position [3958, 0]
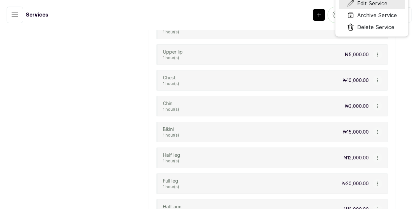
click at [386, 7] on span "Edit Service" at bounding box center [372, 3] width 30 height 8
select select "fixed"
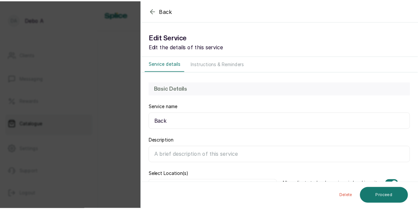
scroll to position [3938, 0]
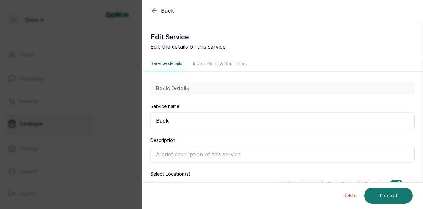
click at [206, 160] on input "Description" at bounding box center [282, 154] width 265 height 17
click at [153, 8] on icon "button" at bounding box center [154, 11] width 8 height 8
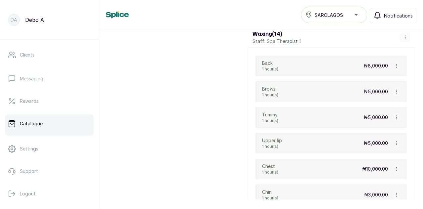
click at [394, 89] on icon "button" at bounding box center [396, 91] width 5 height 5
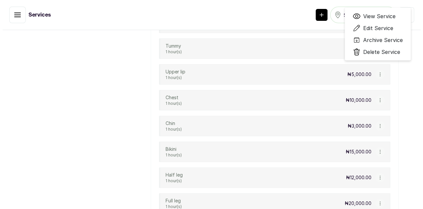
scroll to position [3958, 0]
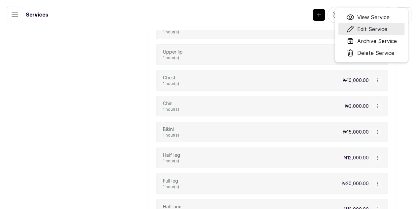
click at [387, 33] on span "Edit Service" at bounding box center [372, 29] width 30 height 8
select select "fixed"
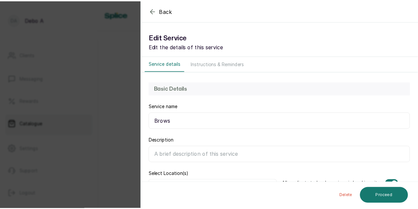
scroll to position [3938, 0]
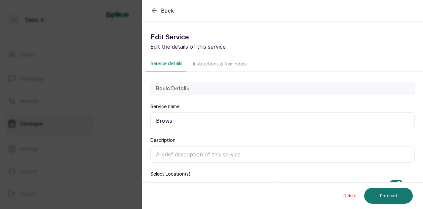
click at [152, 12] on icon "button" at bounding box center [154, 11] width 8 height 8
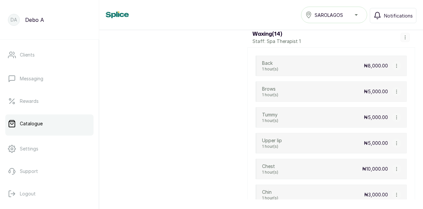
click at [394, 63] on icon "button" at bounding box center [396, 65] width 5 height 5
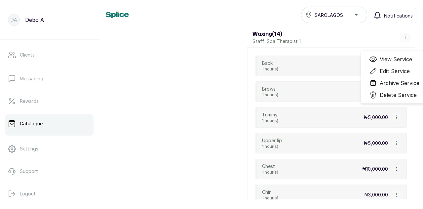
scroll to position [3958, 0]
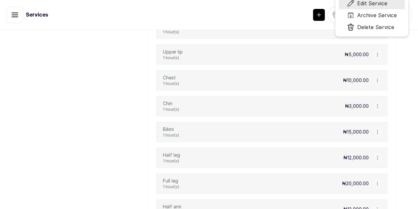
click at [386, 7] on span "Edit Service" at bounding box center [372, 3] width 30 height 8
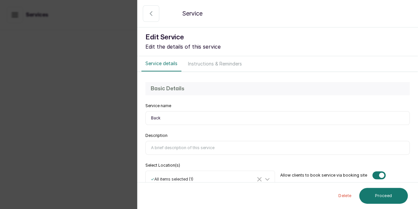
select select "fixed"
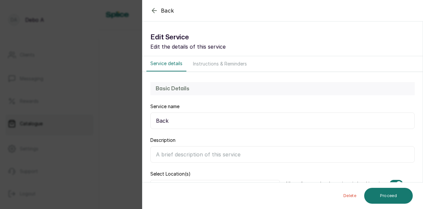
scroll to position [3938, 0]
click at [237, 158] on input "Description" at bounding box center [282, 154] width 265 height 17
paste input "a hair removal method that involves applying warm wax to the back and then quic…"
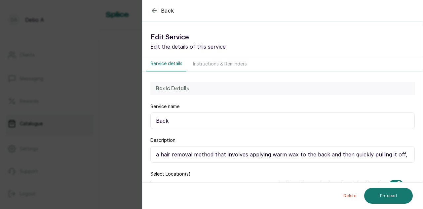
scroll to position [0, 67]
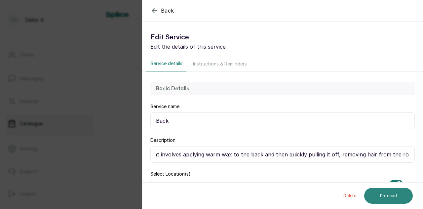
type input "a hair removal method that involves applying warm wax to the back and then quic…"
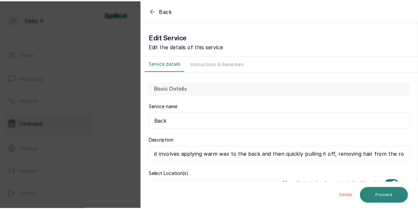
scroll to position [0, 0]
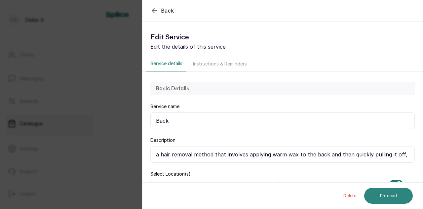
click at [388, 192] on button "Proceed" at bounding box center [388, 196] width 49 height 16
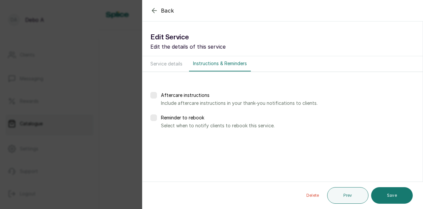
click at [388, 192] on button "Save" at bounding box center [392, 195] width 42 height 17
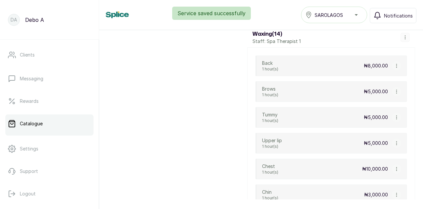
click at [394, 89] on icon "button" at bounding box center [396, 91] width 5 height 5
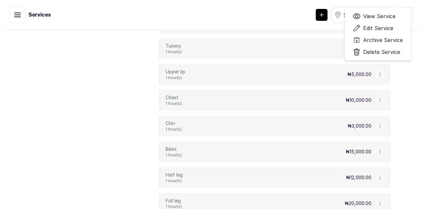
scroll to position [3958, 0]
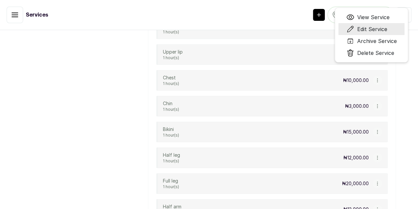
click at [386, 33] on span "Edit Service" at bounding box center [372, 29] width 30 height 8
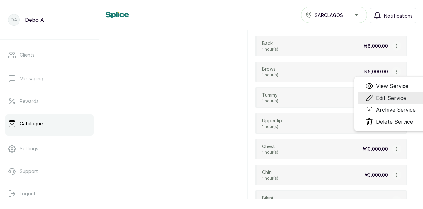
scroll to position [3938, 0]
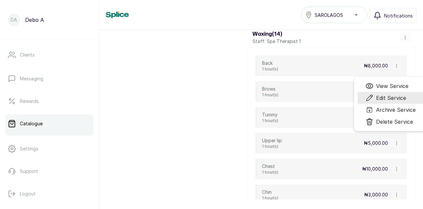
select select "fixed"
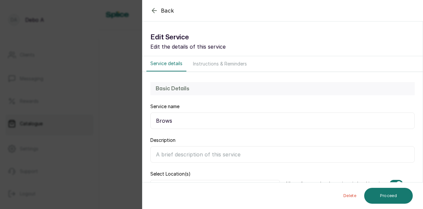
click at [247, 153] on input "Description" at bounding box center [282, 154] width 265 height 17
paste input "a hair removal method that involves applying warm wax to the back and then quic…"
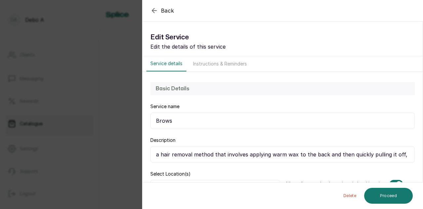
scroll to position [0, 67]
click at [152, 154] on input "a hair removal method that involves applying warm wax to the back and then quic…" at bounding box center [282, 154] width 265 height 17
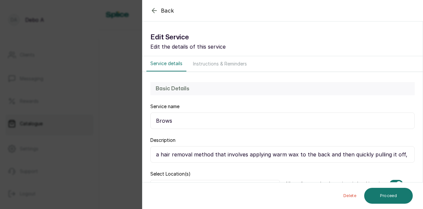
click at [152, 154] on input "a hair removal method that involves applying warm wax to the back and then quic…" at bounding box center [282, 154] width 265 height 17
type input "a hair removal method that involves applying warm wax to the back and then quic…"
click at [411, 154] on div "Basic Details Service name Brows Description a hair removal method that involve…" at bounding box center [283, 139] width 280 height 135
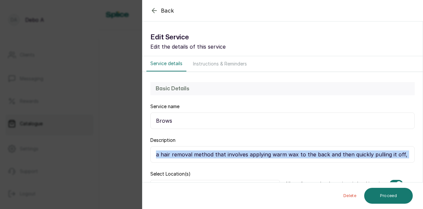
click at [411, 154] on div "Basic Details Service name Brows Description a hair removal method that involve…" at bounding box center [283, 139] width 280 height 135
drag, startPoint x: 411, startPoint y: 154, endPoint x: 406, endPoint y: 155, distance: 5.8
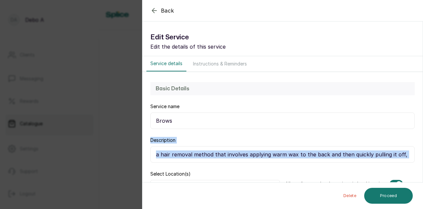
click at [406, 155] on div "Basic Details Service name Brows Description a hair removal method that involve…" at bounding box center [283, 139] width 280 height 135
click at [406, 155] on input "a hair removal method that involves applying warm wax to the back and then quic…" at bounding box center [282, 154] width 265 height 17
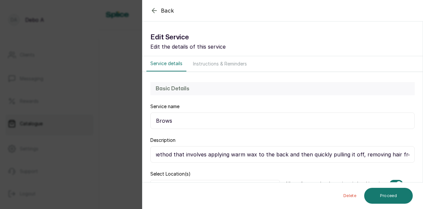
click at [406, 155] on input "a hair removal method that involves applying warm wax to the back and then quic…" at bounding box center [282, 154] width 265 height 17
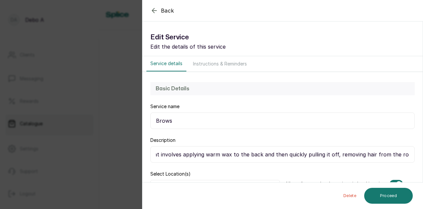
click at [406, 155] on input "a hair removal method that involves applying warm wax to the back and then quic…" at bounding box center [282, 154] width 265 height 17
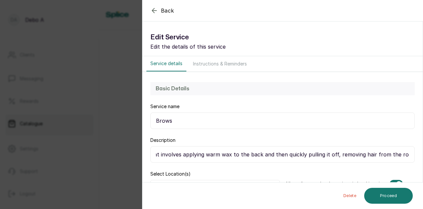
click at [406, 155] on input "a hair removal method that involves applying warm wax to the back and then quic…" at bounding box center [282, 154] width 265 height 17
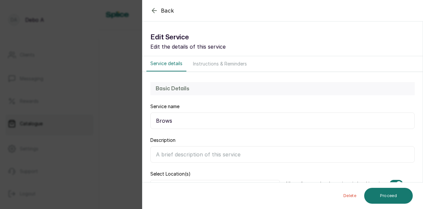
scroll to position [0, 0]
click at [186, 157] on input "Description" at bounding box center [282, 154] width 265 height 17
type input "v"
paste input "a semi-permanent hair removal method that involves applying warm wax to unwante…"
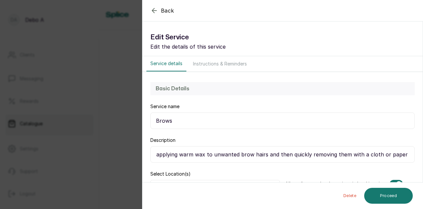
scroll to position [0, 140]
type input "a semi-permanent hair removal method that involves applying warm wax to unwante…"
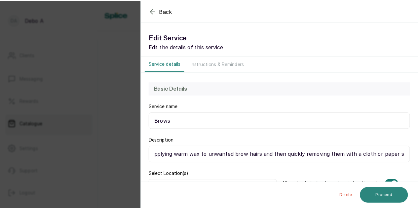
scroll to position [0, 0]
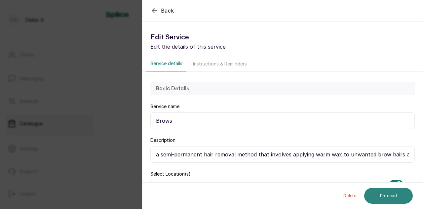
click at [388, 197] on button "Proceed" at bounding box center [388, 196] width 49 height 16
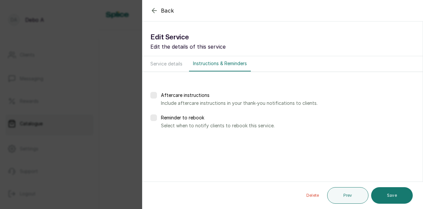
click at [388, 197] on button "Save" at bounding box center [392, 195] width 42 height 17
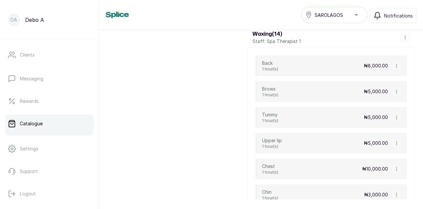
click at [394, 115] on icon "button" at bounding box center [396, 117] width 5 height 5
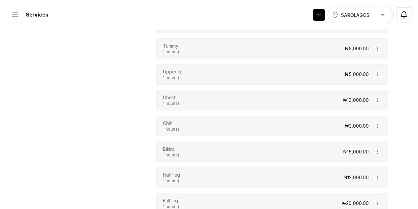
scroll to position [3958, 0]
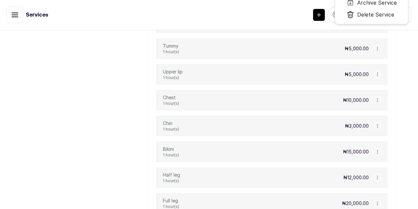
select select "starting_at"
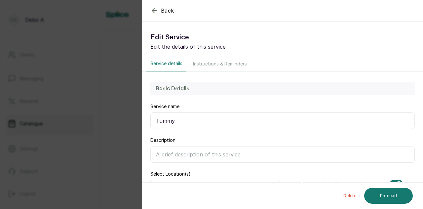
click at [171, 156] on input "Description" at bounding box center [282, 154] width 265 height 17
click at [172, 153] on input "Description" at bounding box center [282, 154] width 265 height 17
paste input "Tummy waxing removes hair from the abdomen,"
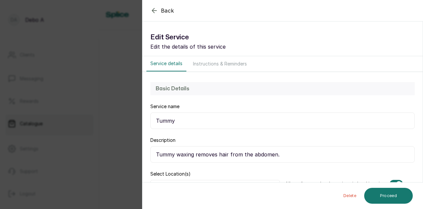
type input "Tummy waxing removes hair from the abdomen."
click at [374, 193] on button "Proceed" at bounding box center [388, 196] width 49 height 16
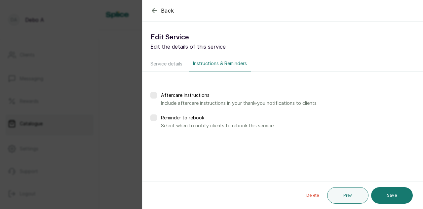
click at [374, 193] on button "Save" at bounding box center [392, 195] width 42 height 17
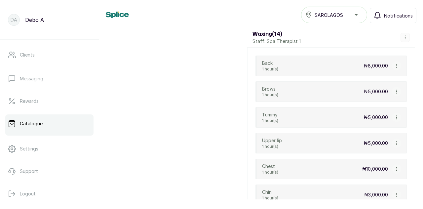
click at [394, 141] on icon "button" at bounding box center [396, 143] width 5 height 5
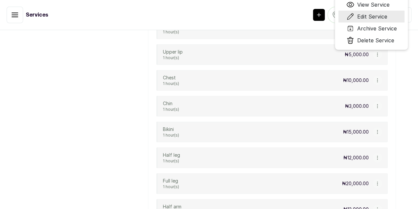
click at [382, 20] on span "Edit Service" at bounding box center [372, 17] width 30 height 8
select select "fixed"
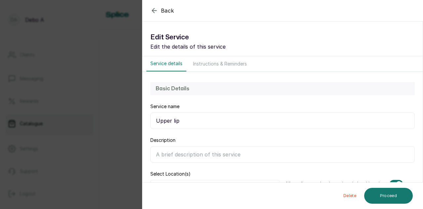
scroll to position [3938, 0]
click at [196, 149] on input "Description" at bounding box center [282, 154] width 265 height 17
paste input "under lip waxing removes hair from the area below the lower lip. Both procedure…"
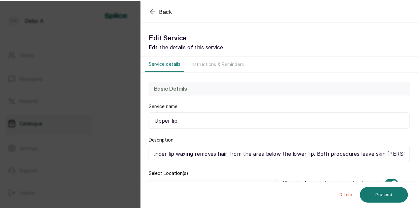
scroll to position [0, 0]
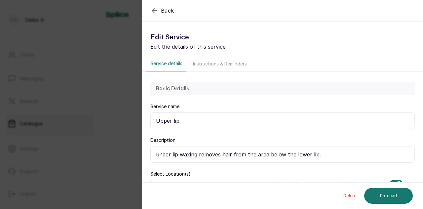
click at [172, 155] on input "under lip waxing removes hair from the area below the lower lip." at bounding box center [282, 154] width 265 height 17
click at [284, 153] on input "upper lip waxing removes hair from the area below the lower lip." at bounding box center [282, 154] width 265 height 17
click at [307, 153] on input "upper lip waxing removes hair from the area above the lower lip." at bounding box center [282, 154] width 265 height 17
click at [308, 154] on input "upper lip waxing removes hair from the area above the lower lip." at bounding box center [282, 154] width 265 height 17
drag, startPoint x: 178, startPoint y: 156, endPoint x: 197, endPoint y: 165, distance: 20.6
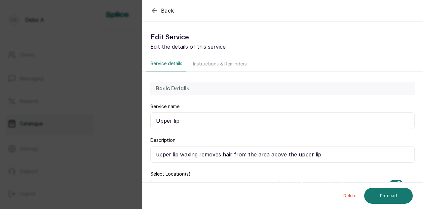
click at [197, 165] on div "Basic Details Service name Upper lip Description upper lip waxing removes hair …" at bounding box center [283, 139] width 280 height 135
click at [323, 153] on input "upper lip waxing removes hair from the area above the upper lip." at bounding box center [282, 154] width 265 height 17
type input "upper lip waxing removes hair from the area above the upper lip."
click at [395, 191] on button "Proceed" at bounding box center [388, 196] width 49 height 16
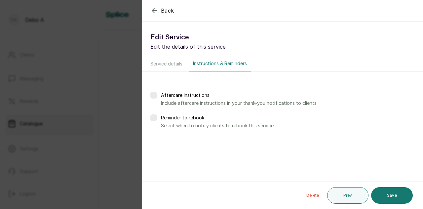
click at [395, 191] on button "Save" at bounding box center [392, 195] width 42 height 17
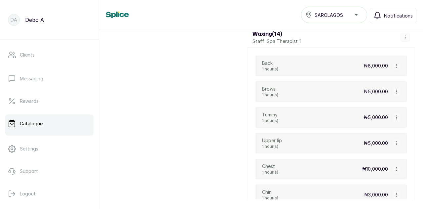
click at [394, 167] on icon "button" at bounding box center [396, 169] width 5 height 5
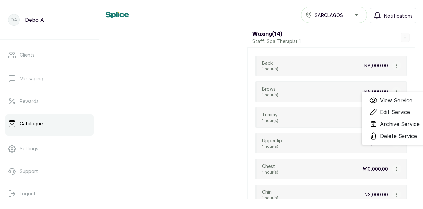
scroll to position [3958, 0]
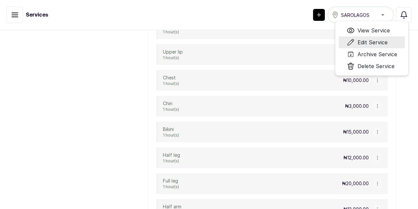
click at [388, 46] on span "Edit Service" at bounding box center [372, 42] width 30 height 8
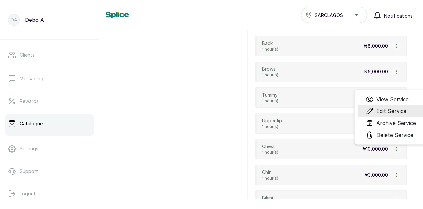
scroll to position [3938, 0]
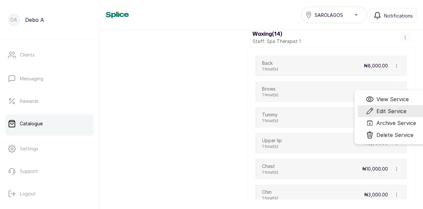
select select "starting_at"
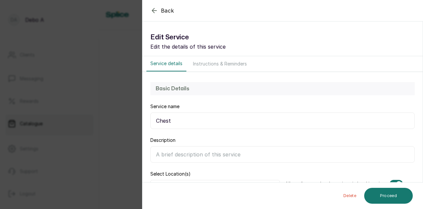
click at [186, 152] on input "Description" at bounding box center [282, 154] width 265 height 17
click at [164, 154] on input "Description" at bounding box center [282, 154] width 265 height 17
paste input "a popular hair removal method for men that involves applying warm wax to the ch…"
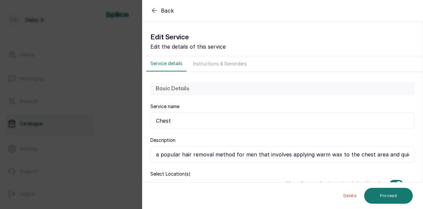
scroll to position [0, 122]
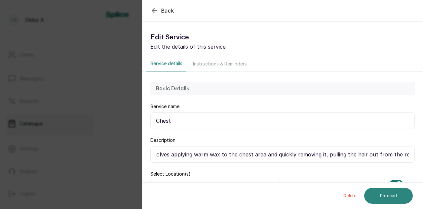
type input "a popular hair removal method for men that involves applying warm wax to the ch…"
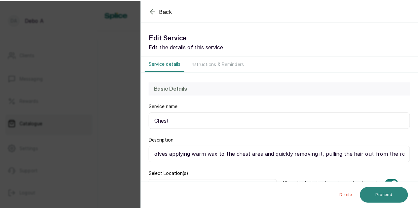
scroll to position [0, 0]
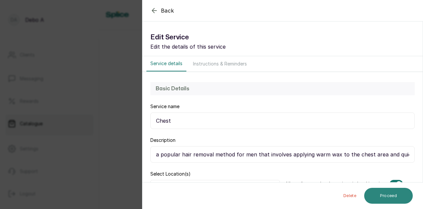
click at [375, 194] on button "Proceed" at bounding box center [388, 196] width 49 height 16
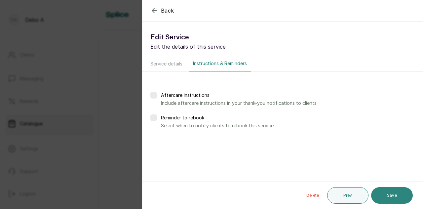
click at [381, 193] on button "Save" at bounding box center [392, 195] width 42 height 17
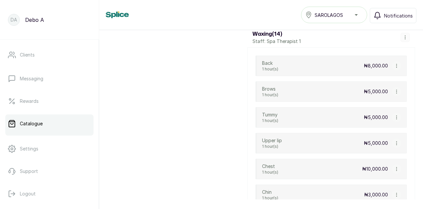
click at [396, 193] on icon "button" at bounding box center [396, 194] width 0 height 3
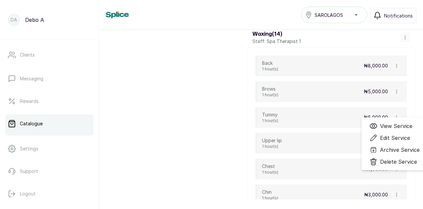
scroll to position [3958, 0]
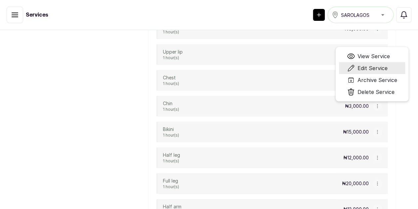
click at [389, 74] on li "Edit Service" at bounding box center [372, 68] width 66 height 12
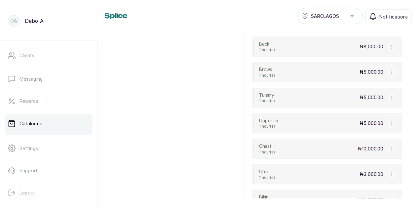
scroll to position [3938, 0]
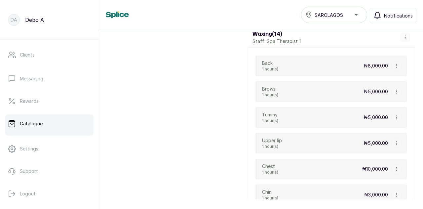
click at [396, 193] on icon "button" at bounding box center [396, 194] width 0 height 3
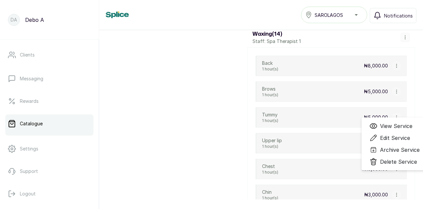
scroll to position [3958, 0]
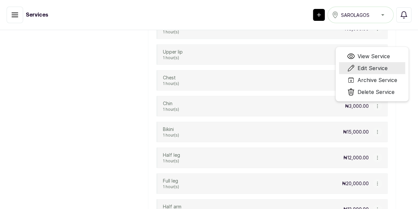
click at [383, 72] on span "Edit Service" at bounding box center [373, 68] width 30 height 8
select select "starting_at"
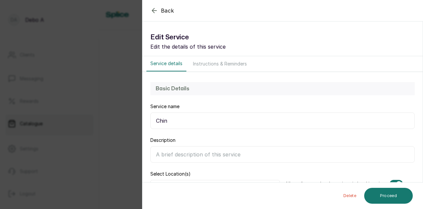
scroll to position [3938, 0]
click at [284, 149] on input "Description" at bounding box center [282, 154] width 265 height 17
click at [164, 152] on input "Description" at bounding box center [282, 154] width 265 height 17
paste input "a hair removal method that involves applying warm wax to the chin area and quic…"
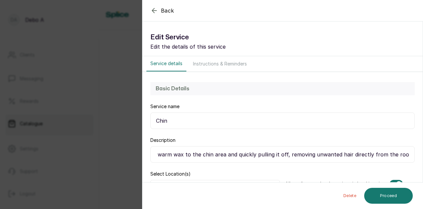
scroll to position [0, 111]
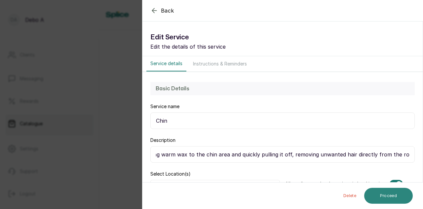
type input "a hair removal method that involves applying warm wax to the chin area and quic…"
click at [391, 195] on button "Proceed" at bounding box center [388, 196] width 49 height 16
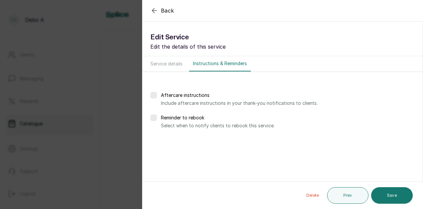
click at [391, 195] on button "Save" at bounding box center [392, 195] width 42 height 17
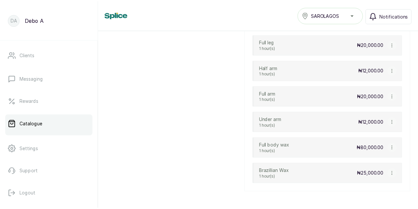
scroll to position [4018, 0]
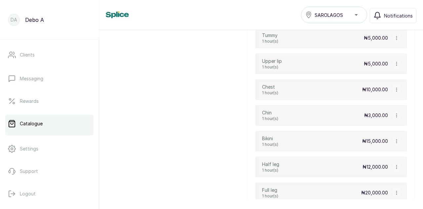
click at [394, 139] on icon "button" at bounding box center [396, 141] width 5 height 5
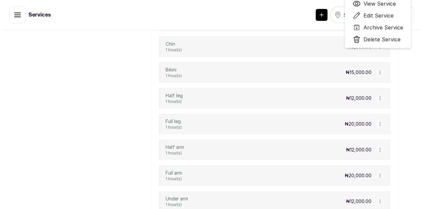
scroll to position [4037, 0]
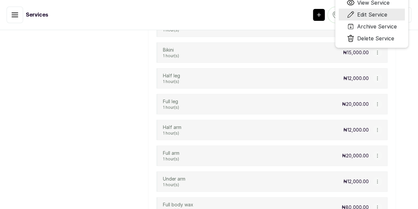
click at [383, 19] on span "Edit Service" at bounding box center [372, 15] width 30 height 8
select select "fixed"
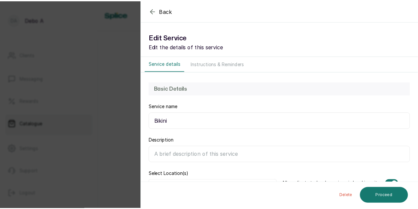
scroll to position [4018, 0]
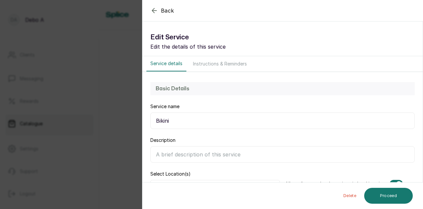
click at [178, 154] on input "Description" at bounding box center [282, 154] width 265 height 17
click at [172, 153] on input "Description" at bounding box center [282, 154] width 265 height 17
paste input "a hair removal process that uses warm wax to remove [MEDICAL_DATA] from the bik…"
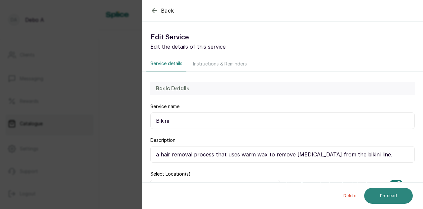
type input "a hair removal process that uses warm wax to remove [MEDICAL_DATA] from the bik…"
click at [381, 190] on button "Proceed" at bounding box center [388, 196] width 49 height 16
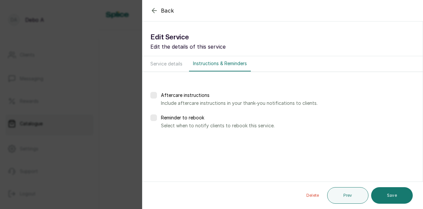
click at [381, 190] on button "Save" at bounding box center [392, 195] width 42 height 17
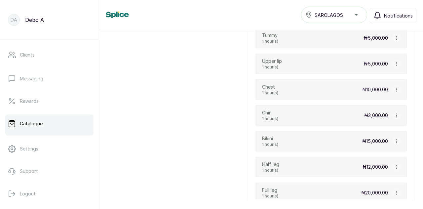
click at [396, 165] on icon "button" at bounding box center [396, 166] width 0 height 3
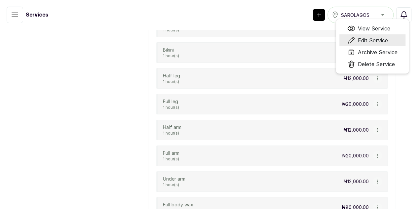
click at [388, 44] on span "Edit Service" at bounding box center [373, 40] width 30 height 8
select select "fixed"
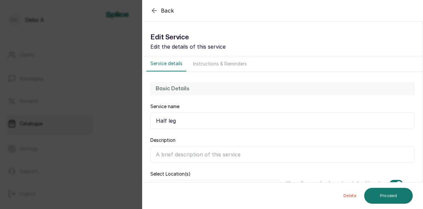
scroll to position [4018, 0]
click at [180, 152] on input "Description" at bounding box center [282, 154] width 265 height 17
paste input "Half leg waxing removes hair from either the upper or lower half of your legs, …"
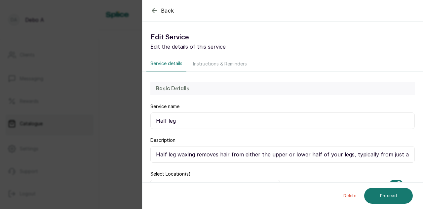
scroll to position [0, 156]
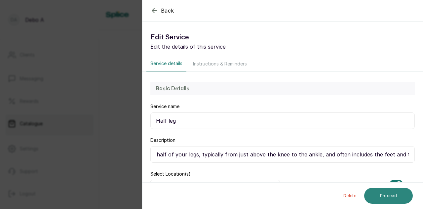
type input "Half leg waxing removes hair from either the upper or lower half of your legs, …"
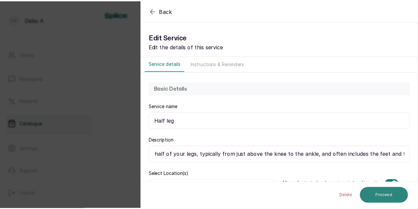
scroll to position [0, 0]
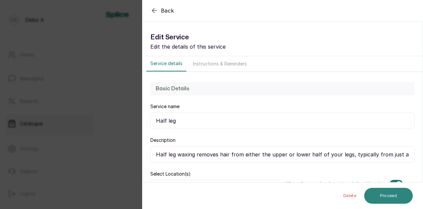
click at [380, 196] on button "Proceed" at bounding box center [388, 196] width 49 height 16
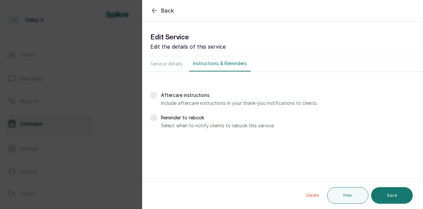
click at [380, 196] on button "Save" at bounding box center [392, 195] width 42 height 17
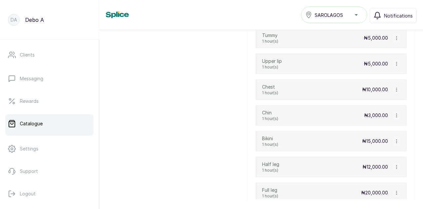
click at [394, 190] on icon "button" at bounding box center [396, 192] width 5 height 5
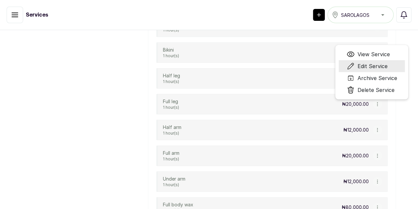
click at [387, 72] on li "Edit Service" at bounding box center [372, 66] width 66 height 12
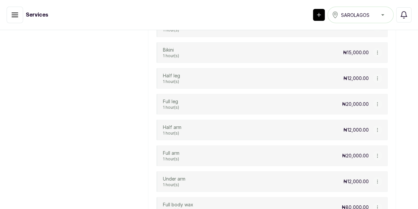
scroll to position [4018, 0]
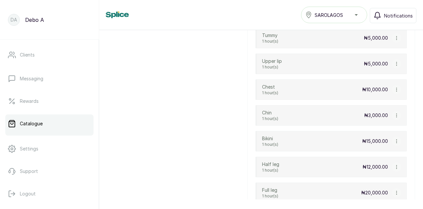
click at [394, 190] on icon "button" at bounding box center [396, 192] width 5 height 5
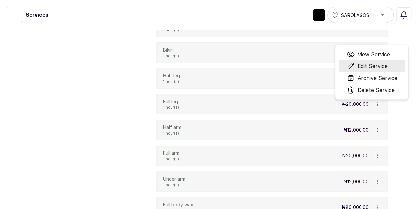
click at [388, 70] on span "Edit Service" at bounding box center [372, 66] width 30 height 8
select select "fixed"
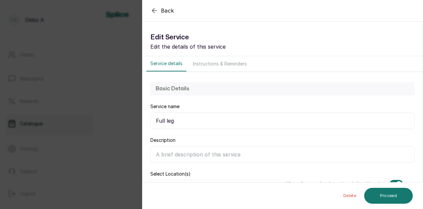
scroll to position [4018, 0]
click at [183, 149] on input "Description" at bounding box center [282, 154] width 265 height 17
paste input "means waxing the entire leg, from the tops of the thighs down to the toes. It d…"
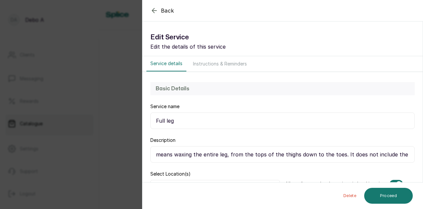
scroll to position [0, 63]
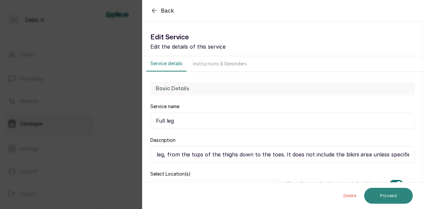
type input "means waxing the entire leg, from the tops of the thighs down to the toes. It d…"
click at [372, 189] on button "Proceed" at bounding box center [388, 196] width 49 height 16
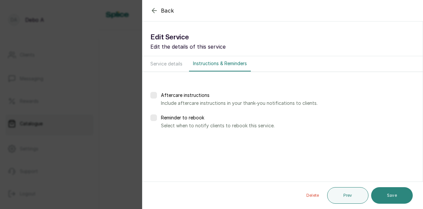
click at [382, 192] on button "Save" at bounding box center [392, 195] width 42 height 17
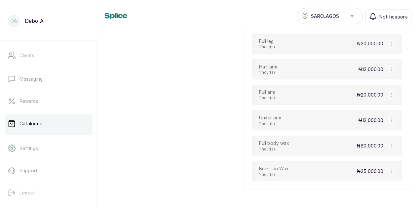
scroll to position [4171, 0]
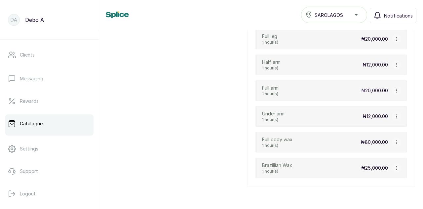
click at [394, 62] on icon "button" at bounding box center [396, 64] width 5 height 5
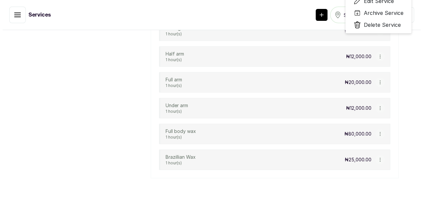
scroll to position [4191, 0]
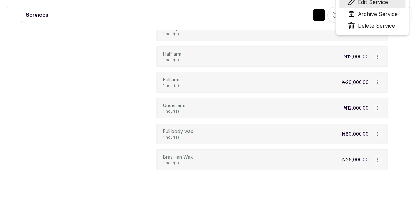
click at [384, 6] on span "Edit Service" at bounding box center [373, 2] width 30 height 8
select select "fixed"
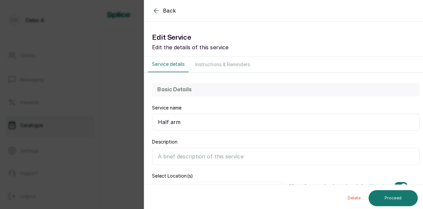
scroll to position [4171, 0]
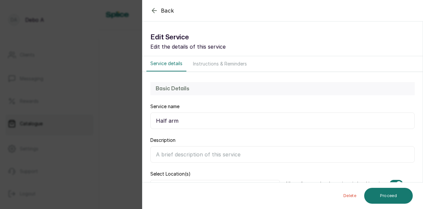
click at [160, 152] on input "Description" at bounding box center [282, 154] width 265 height 17
paste input ". A half-arm wax removes hair from the wrist to the elbow, while a full-arm wax…"
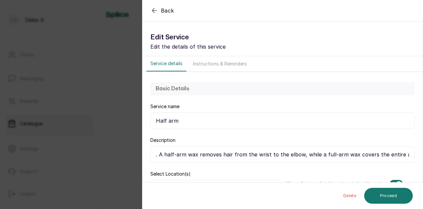
scroll to position [0, 410]
paste input ". A half-arm wax removes hair from the wrist to the elbow, while a full-arm wax…"
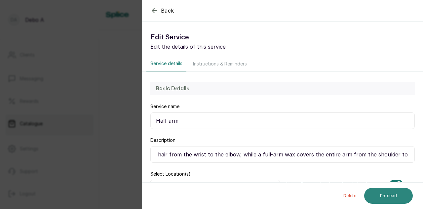
type input ". A half-arm wax removes hair from the wrist to the elbow, while a full-arm wax…"
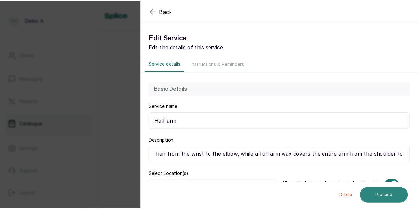
scroll to position [0, 0]
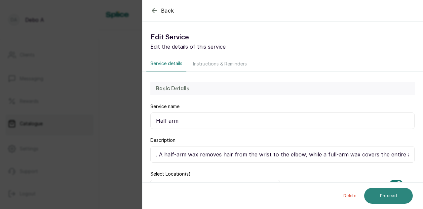
click at [402, 198] on button "Proceed" at bounding box center [388, 196] width 49 height 16
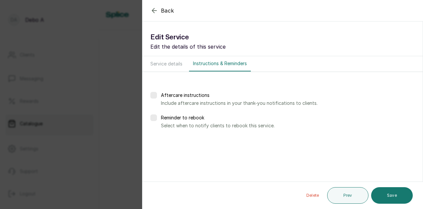
click at [402, 198] on button "Save" at bounding box center [392, 195] width 42 height 17
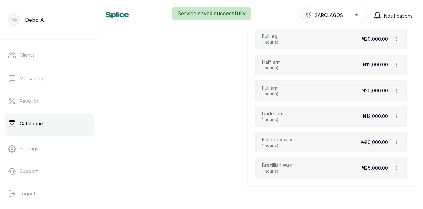
click at [394, 88] on icon "button" at bounding box center [396, 90] width 5 height 5
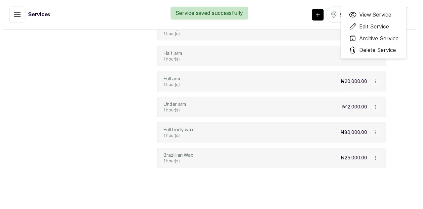
scroll to position [4191, 0]
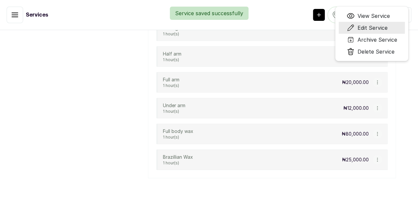
click at [377, 32] on span "Edit Service" at bounding box center [372, 28] width 30 height 8
select select "fixed"
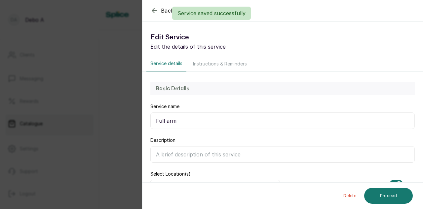
scroll to position [4171, 0]
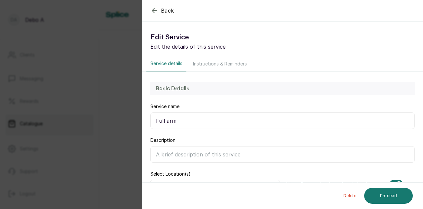
click at [227, 156] on input "Description" at bounding box center [282, 154] width 265 height 17
click at [167, 154] on input "Description" at bounding box center [282, 154] width 265 height 17
paste input ": Removes all hair from the shoulders down to the wrists, and often includes th…"
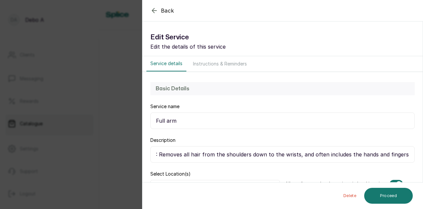
scroll to position [0, 179]
type input ": Removes all hair from the shoulders down to the wrists, and often includes th…"
click at [396, 195] on button "Proceed" at bounding box center [388, 196] width 49 height 16
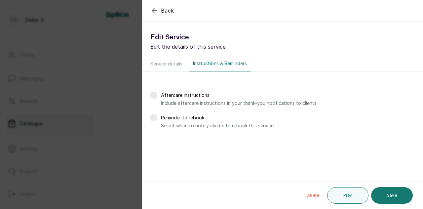
click at [396, 195] on button "Save" at bounding box center [392, 195] width 42 height 17
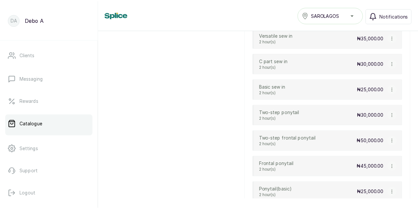
scroll to position [3727, 0]
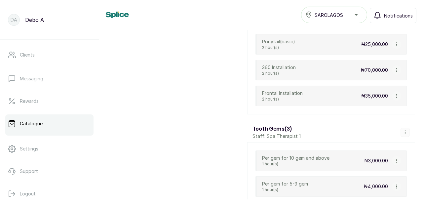
click at [394, 158] on icon "button" at bounding box center [396, 160] width 5 height 5
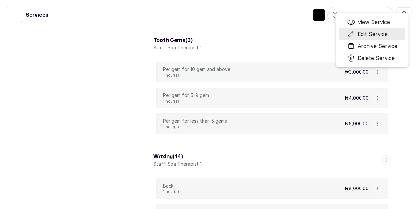
click at [384, 38] on span "Edit Service" at bounding box center [373, 34] width 30 height 8
select select "fixed"
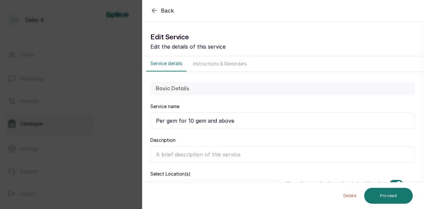
scroll to position [3727, 0]
click at [156, 10] on icon "button" at bounding box center [154, 11] width 8 height 8
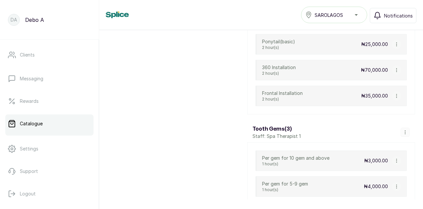
click at [396, 159] on icon "button" at bounding box center [396, 160] width 0 height 3
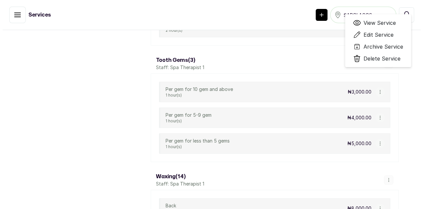
scroll to position [3747, 0]
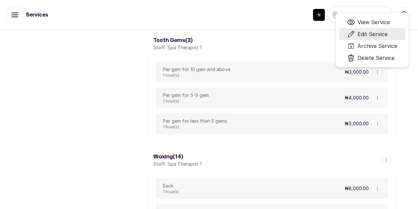
click at [386, 38] on span "Edit Service" at bounding box center [373, 34] width 30 height 8
select select "fixed"
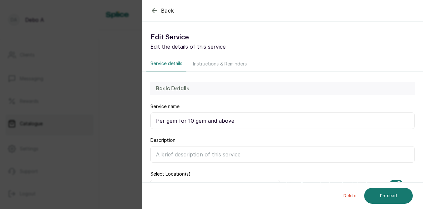
scroll to position [3727, 0]
click at [348, 113] on input "Per gem for 10 gem and above" at bounding box center [282, 120] width 265 height 17
click at [269, 152] on input "Description" at bounding box center [282, 154] width 265 height 17
click at [123, 95] on div "Back Service Edit Service Edit the details of this service Service details Inst…" at bounding box center [211, 104] width 423 height 209
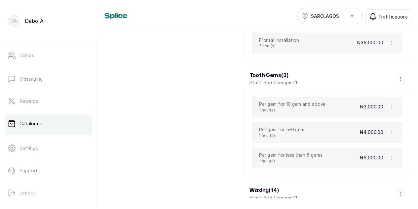
scroll to position [3793, 0]
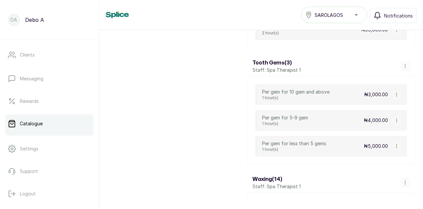
click at [394, 144] on icon "button" at bounding box center [396, 146] width 5 height 5
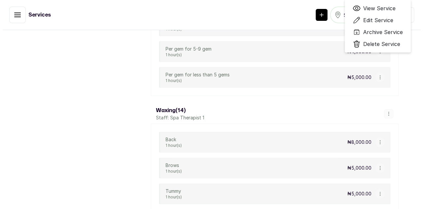
scroll to position [3813, 0]
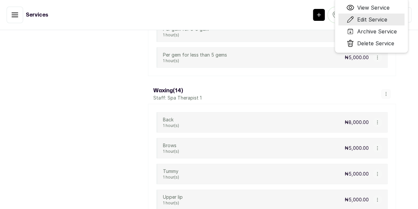
click at [381, 23] on span "Edit Service" at bounding box center [372, 20] width 30 height 8
select select "fixed"
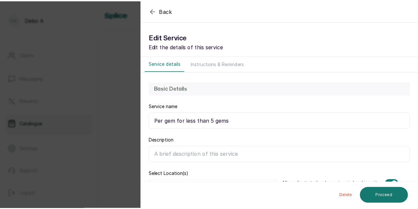
scroll to position [3793, 0]
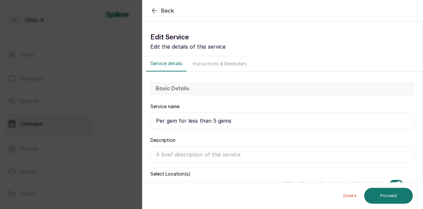
click at [184, 121] on input "Per gem for less than 5 gems" at bounding box center [282, 120] width 265 height 17
click at [177, 121] on input "Per gem from less than 5 gems" at bounding box center [282, 120] width 265 height 17
click at [237, 119] on input "Per gem (from less than 5 gems" at bounding box center [282, 120] width 265 height 17
click at [368, 184] on div "Delete Proceed" at bounding box center [283, 196] width 281 height 26
click at [193, 120] on input "Per gem (from less than 5 gems)" at bounding box center [282, 120] width 265 height 17
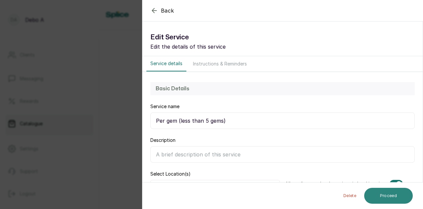
type input "Per gem (less than 5 gems)"
click at [387, 194] on button "Proceed" at bounding box center [388, 196] width 49 height 16
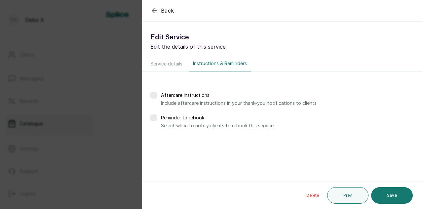
click at [387, 194] on button "Save" at bounding box center [392, 195] width 42 height 17
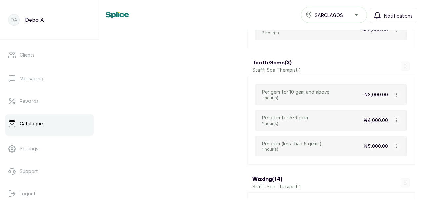
click at [394, 118] on icon "button" at bounding box center [396, 120] width 5 height 5
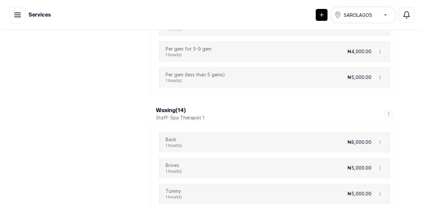
scroll to position [3813, 0]
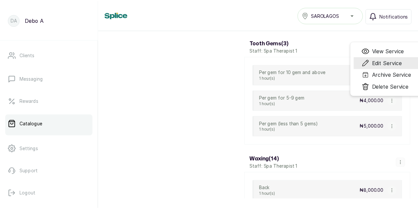
scroll to position [3793, 0]
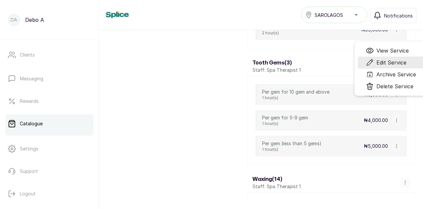
select select "fixed"
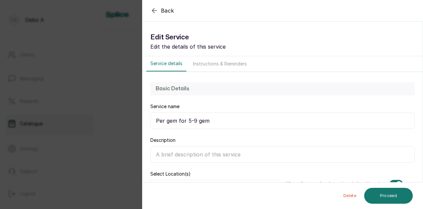
click at [185, 120] on input "Per gem for 5-9 gem" at bounding box center [282, 120] width 265 height 17
click at [202, 119] on input "Per gem (5-9 gem" at bounding box center [282, 120] width 265 height 17
type input "Per gem (5-9 gem)"
click at [404, 200] on button "Proceed" at bounding box center [388, 196] width 49 height 16
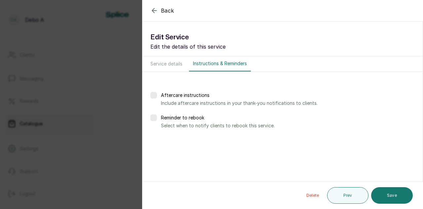
click at [404, 200] on button "Save" at bounding box center [392, 195] width 42 height 17
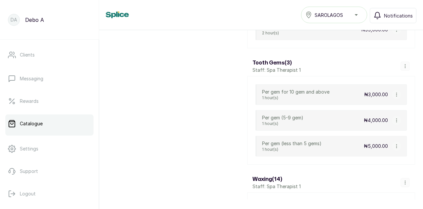
click at [394, 92] on icon "button" at bounding box center [396, 94] width 5 height 5
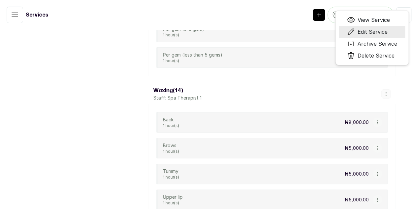
click at [380, 36] on span "Edit Service" at bounding box center [373, 32] width 30 height 8
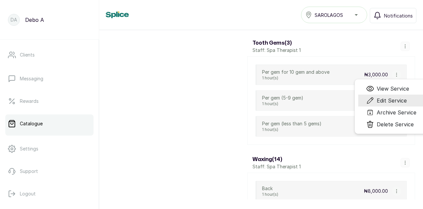
scroll to position [3793, 0]
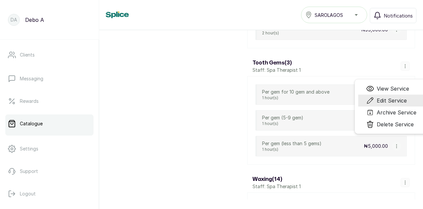
select select "fixed"
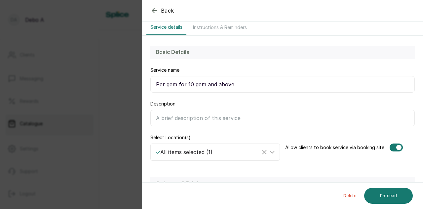
scroll to position [30, 0]
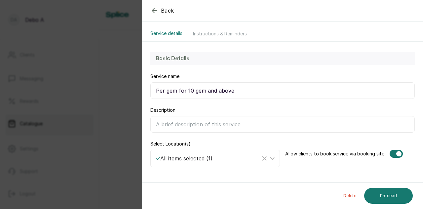
click at [186, 89] on input "Per gem for 10 gem and above" at bounding box center [282, 90] width 265 height 17
click at [227, 91] on input "Per gem (10 gem and above" at bounding box center [282, 90] width 265 height 17
type input "Per gem (10 gem and above)"
click at [395, 195] on button "Proceed" at bounding box center [388, 196] width 49 height 16
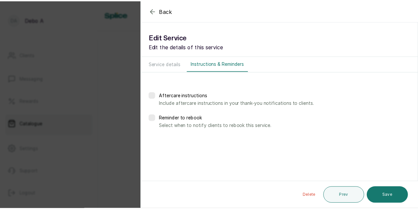
scroll to position [0, 0]
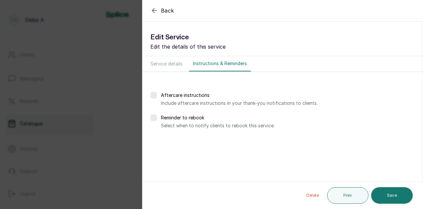
click at [395, 195] on button "Save" at bounding box center [392, 195] width 42 height 17
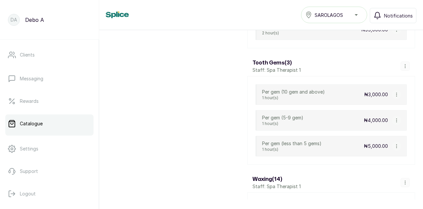
click at [396, 93] on icon "button" at bounding box center [396, 94] width 0 height 3
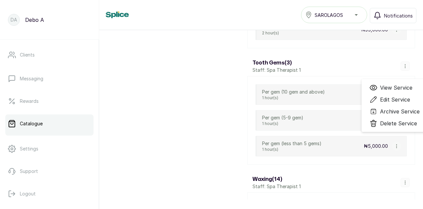
scroll to position [3813, 0]
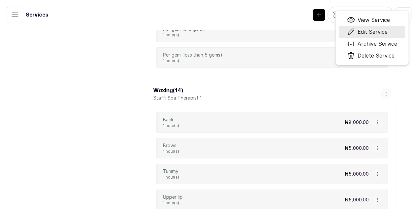
click at [375, 36] on span "Edit Service" at bounding box center [373, 32] width 30 height 8
select select "fixed"
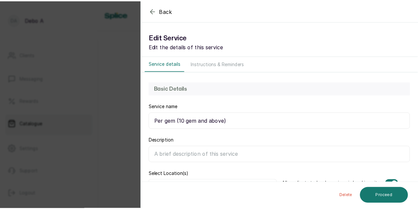
scroll to position [3793, 0]
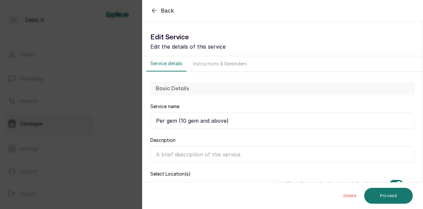
click at [196, 159] on input "Description" at bounding box center [282, 154] width 265 height 17
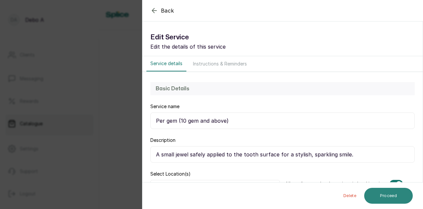
type input "A small jewel safely applied to the tooth surface for a stylish, sparkling smil…"
click at [376, 194] on button "Proceed" at bounding box center [388, 196] width 49 height 16
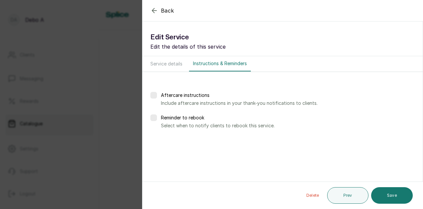
click at [376, 194] on button "Save" at bounding box center [392, 195] width 42 height 17
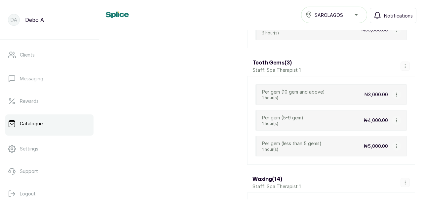
click at [394, 118] on icon "button" at bounding box center [396, 120] width 5 height 5
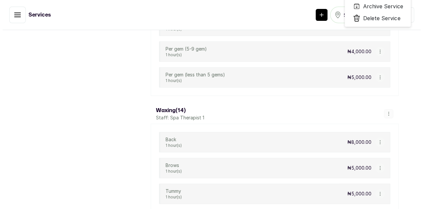
scroll to position [3813, 0]
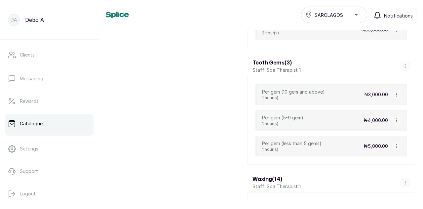
click at [392, 116] on button "button" at bounding box center [396, 120] width 9 height 9
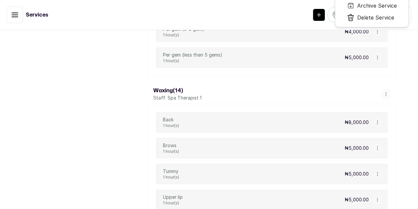
select select "fixed"
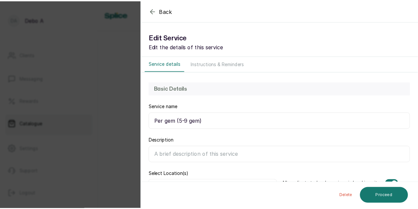
scroll to position [3793, 0]
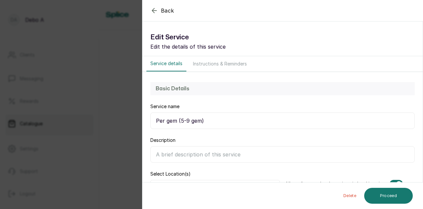
click at [181, 154] on input "Description" at bounding box center [282, 154] width 265 height 17
type input "t"
type input "A"
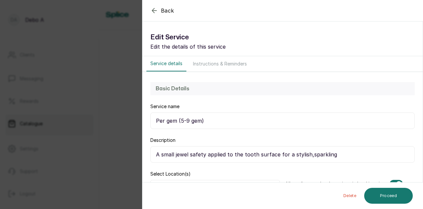
click at [307, 154] on input "A small jewel safety applied to the tooth surface for a stylish,sparkling" at bounding box center [282, 154] width 265 height 17
click at [333, 156] on input "A small jewel safety applied to the tooth surface for a stylish, sparkling" at bounding box center [282, 154] width 265 height 17
click at [346, 154] on input "A small jewel safety applied to the tooth surface for a stylish, sparkling smile" at bounding box center [282, 154] width 265 height 17
click at [202, 154] on input "A small jewel safety applied to the tooth surface for a stylish, sparkling smil…" at bounding box center [282, 154] width 265 height 17
type input "A small jewel safely applied to the tooth surface for a stylish, sparkling smil…"
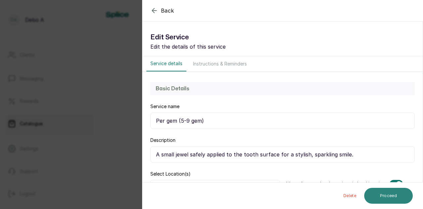
click at [385, 193] on button "Proceed" at bounding box center [388, 196] width 49 height 16
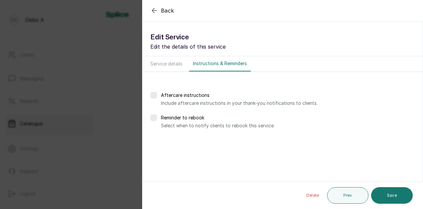
click at [385, 193] on button "Save" at bounding box center [392, 195] width 42 height 17
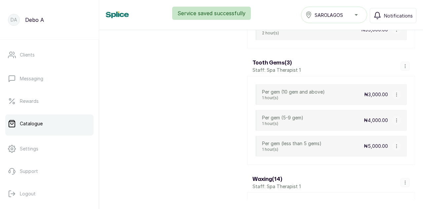
click at [394, 144] on icon "button" at bounding box center [396, 146] width 5 height 5
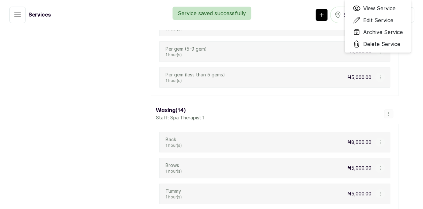
scroll to position [3813, 0]
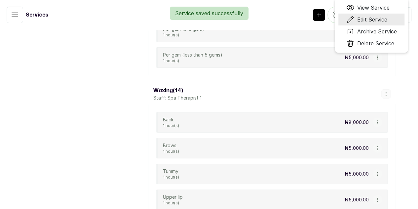
click at [373, 23] on span "Edit Service" at bounding box center [372, 20] width 30 height 8
select select "fixed"
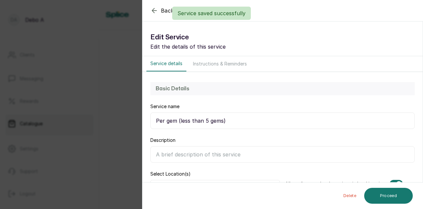
scroll to position [3793, 0]
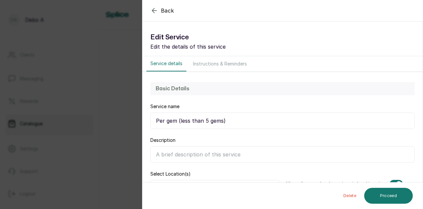
click at [211, 155] on input "Description" at bounding box center [282, 154] width 265 height 17
type input "t"
type input "A"
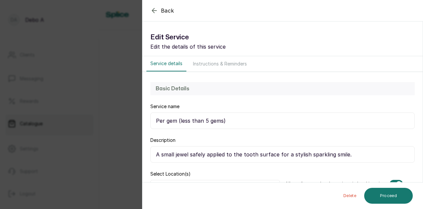
click at [352, 151] on input "A small jewel safely applied to the tooth surface for a stylish sparkling smile." at bounding box center [282, 154] width 265 height 17
type input "A small jewel safely applied to the tooth surface for a stylish sparkling smile."
click at [398, 194] on button "Proceed" at bounding box center [388, 196] width 49 height 16
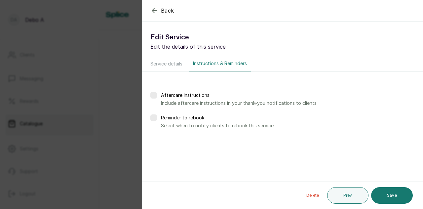
click at [398, 194] on button "Save" at bounding box center [392, 195] width 42 height 17
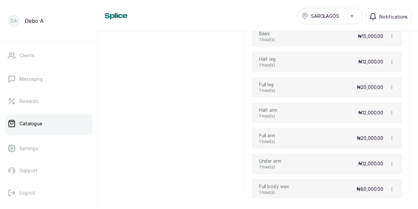
scroll to position [4124, 0]
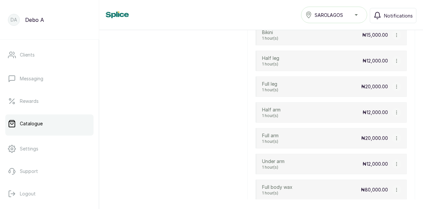
click at [394, 187] on icon "button" at bounding box center [396, 189] width 5 height 5
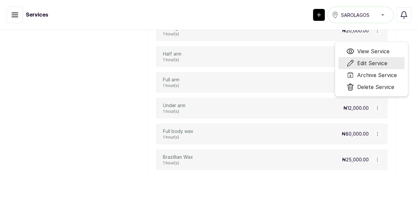
click at [374, 67] on span "Edit Service" at bounding box center [372, 63] width 30 height 8
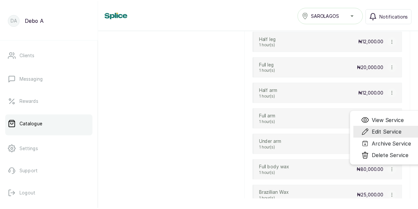
scroll to position [4124, 0]
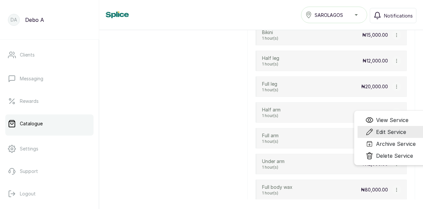
select select "fixed"
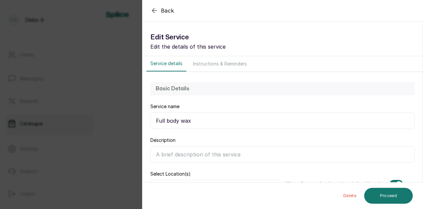
click at [166, 155] on input "Description" at bounding box center [282, 154] width 265 height 17
type input "a"
click at [175, 154] on input "A commplete" at bounding box center [282, 154] width 265 height 17
click at [188, 155] on input "A complete" at bounding box center [282, 154] width 265 height 17
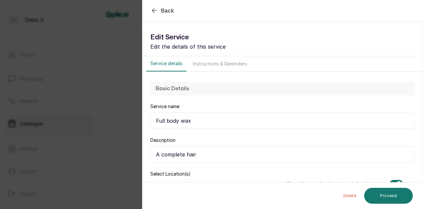
click at [198, 156] on input "A complete hair" at bounding box center [282, 154] width 265 height 17
click at [289, 154] on input "A complete hair removal from head to toe for smooth,soft" at bounding box center [282, 154] width 265 height 17
click at [303, 154] on input "A complete hair removal from head to toe for smooth, soft" at bounding box center [282, 154] width 265 height 17
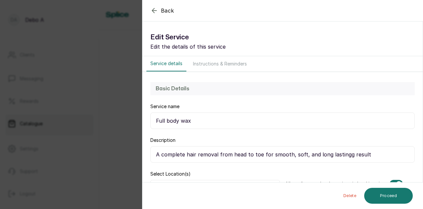
click at [346, 153] on input "A complete hair removal from head to toe for smooth, soft, and long lastingg re…" at bounding box center [282, 154] width 265 height 17
click at [361, 153] on input "A complete hair removal from head to toe for smooth, soft, and long lasting res…" at bounding box center [282, 154] width 265 height 17
type input "A complete hair removal from head to toe for smooth, soft, and long lasting res…"
click at [379, 195] on button "Proceed" at bounding box center [388, 196] width 49 height 16
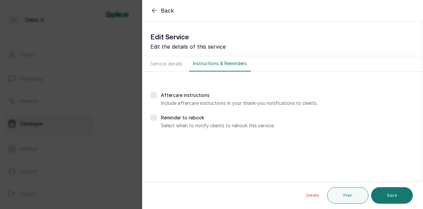
click at [379, 195] on button "Save" at bounding box center [392, 195] width 42 height 17
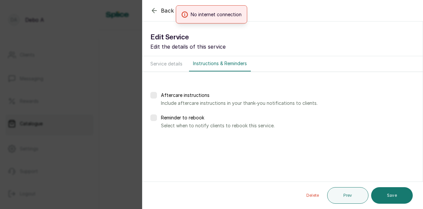
click at [379, 195] on button "Save" at bounding box center [392, 195] width 42 height 17
click at [309, 12] on div "No internet connection" at bounding box center [211, 14] width 423 height 18
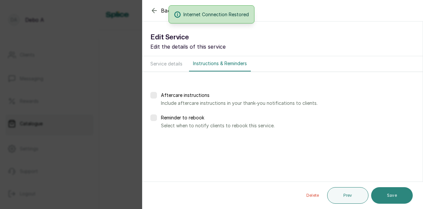
click at [395, 196] on button "Save" at bounding box center [392, 195] width 42 height 17
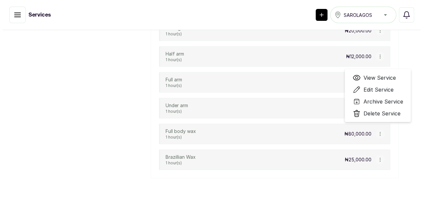
scroll to position [4143, 0]
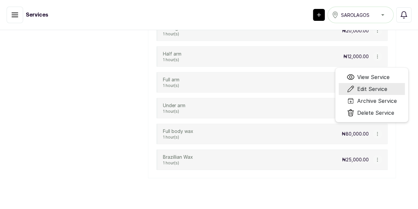
click at [378, 93] on span "Edit Service" at bounding box center [372, 89] width 30 height 8
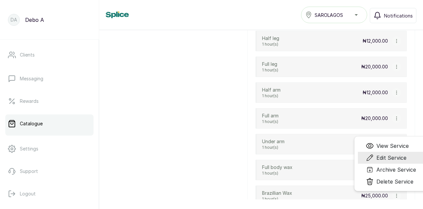
scroll to position [4124, 0]
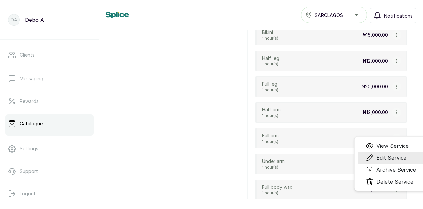
select select "fixed"
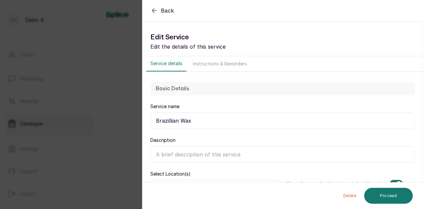
click at [234, 154] on input "Description" at bounding box center [282, 154] width 265 height 17
click at [234, 154] on input "Hair removal from the front,back" at bounding box center [282, 154] width 265 height 17
click at [244, 155] on input "Hair removal from the front,back" at bounding box center [282, 154] width 265 height 17
click at [224, 154] on input "Hair removal from the front,back" at bounding box center [282, 154] width 265 height 17
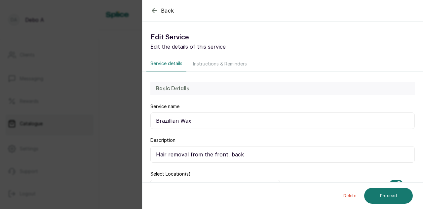
click at [245, 153] on input "Hair removal from the front, back" at bounding box center [282, 154] width 265 height 17
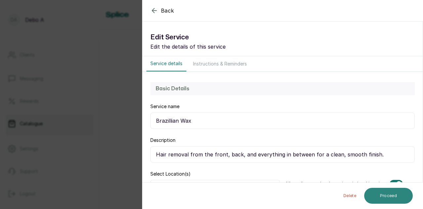
type input "Hair removal from the front, back, and everything in between for a clean, smoot…"
click at [385, 196] on button "Proceed" at bounding box center [388, 196] width 49 height 16
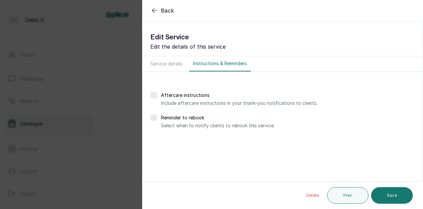
click at [385, 196] on button "Save" at bounding box center [392, 195] width 42 height 17
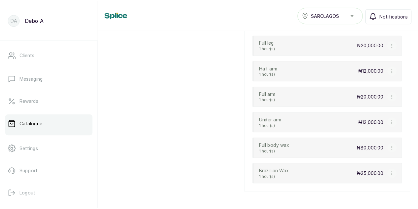
scroll to position [4171, 0]
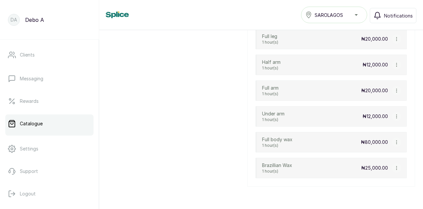
click at [394, 114] on icon "button" at bounding box center [396, 116] width 5 height 5
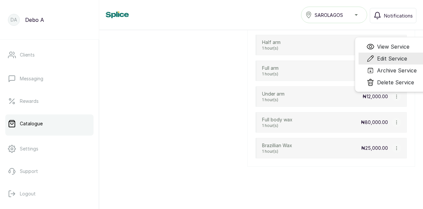
scroll to position [4171, 0]
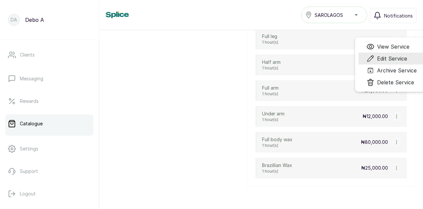
select select "fixed"
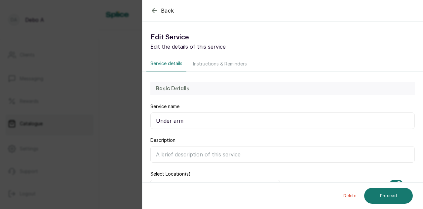
click at [153, 9] on icon "button" at bounding box center [154, 11] width 8 height 8
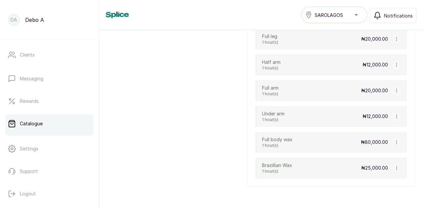
click at [394, 62] on icon "button" at bounding box center [396, 64] width 5 height 5
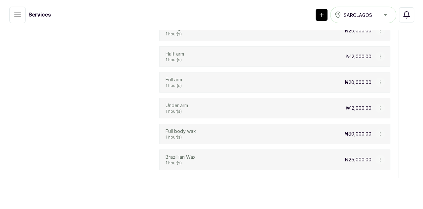
scroll to position [4191, 0]
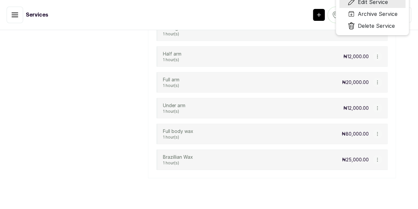
click at [377, 6] on span "Edit Service" at bounding box center [373, 2] width 30 height 8
select select "fixed"
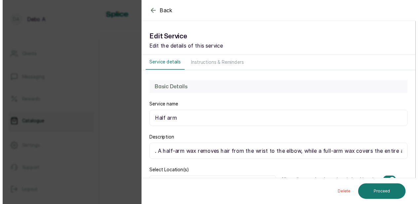
scroll to position [4171, 0]
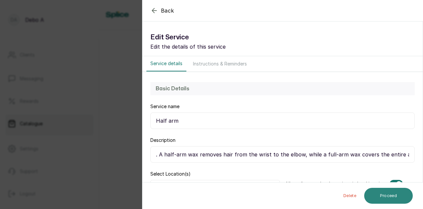
click at [384, 193] on button "Proceed" at bounding box center [388, 196] width 49 height 16
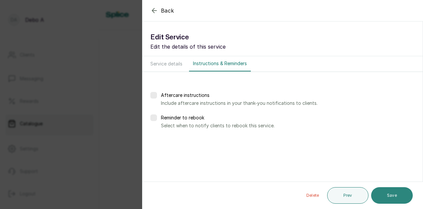
click at [381, 193] on button "Save" at bounding box center [392, 195] width 42 height 17
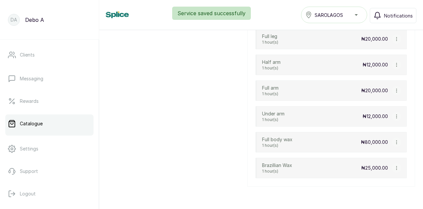
click at [394, 88] on icon "button" at bounding box center [396, 90] width 5 height 5
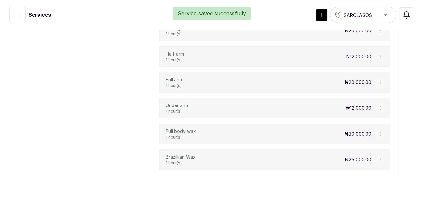
scroll to position [4191, 0]
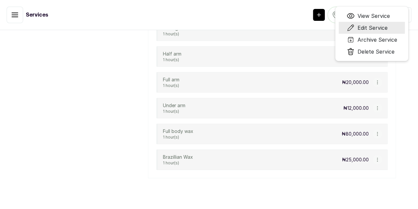
click at [385, 32] on span "Edit Service" at bounding box center [372, 28] width 30 height 8
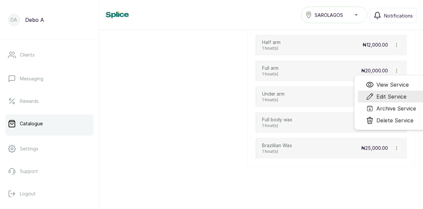
select select "fixed"
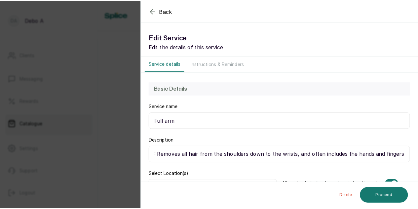
scroll to position [4171, 0]
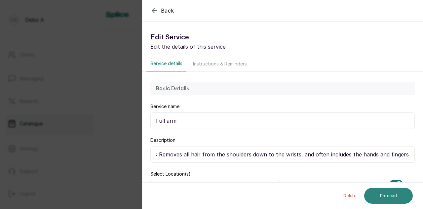
click at [386, 196] on button "Proceed" at bounding box center [388, 196] width 49 height 16
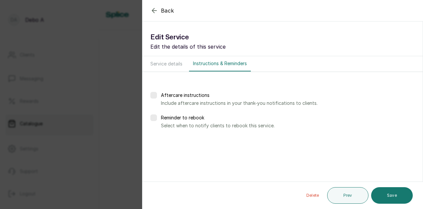
click at [386, 196] on button "Save" at bounding box center [392, 195] width 42 height 17
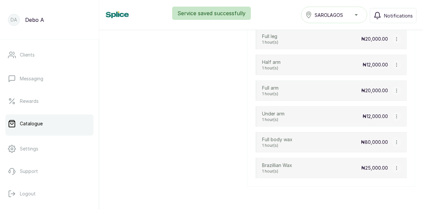
click at [394, 114] on icon "button" at bounding box center [396, 116] width 5 height 5
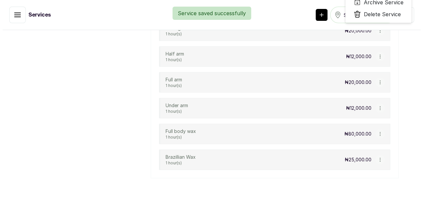
scroll to position [4191, 0]
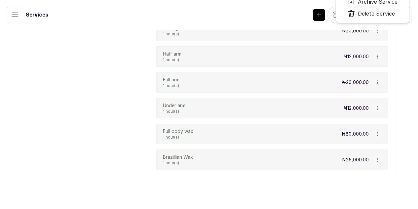
select select "fixed"
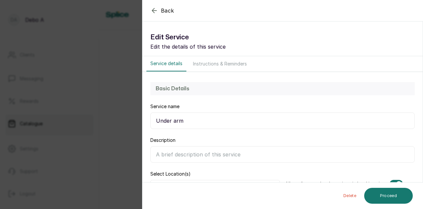
scroll to position [4171, 0]
click at [170, 153] on input "Description" at bounding box center [282, 154] width 265 height 17
type input "t"
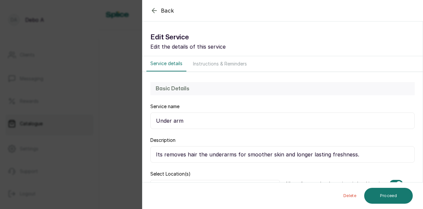
click at [170, 153] on input "Its removes hair the underarms for smoother skin and longer lasting freshness." at bounding box center [282, 154] width 265 height 17
click at [195, 155] on input "Its removes hair the underarms for smoother skin and longer lasting freshness." at bounding box center [282, 154] width 265 height 17
click at [196, 154] on input "Its removes hairfrom the underarms for smoother skin and longer lasting freshne…" at bounding box center [282, 154] width 265 height 17
type input "Its removes hair from the underarms for smoother skin and longer lasting freshn…"
click at [372, 194] on button "Proceed" at bounding box center [388, 196] width 49 height 16
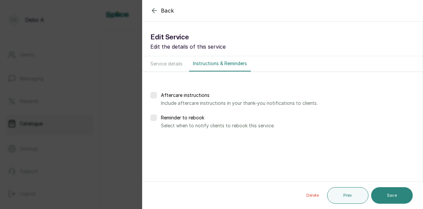
click at [380, 193] on button "Save" at bounding box center [392, 195] width 42 height 17
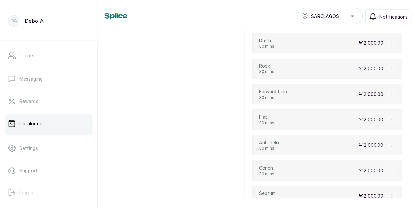
scroll to position [2734, 0]
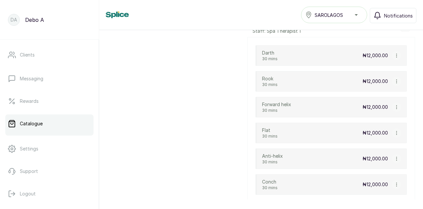
click at [394, 105] on icon "button" at bounding box center [396, 107] width 5 height 5
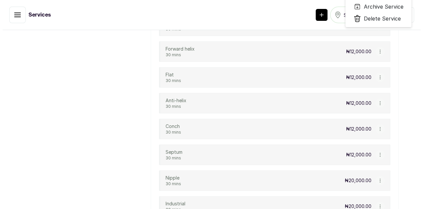
scroll to position [2754, 0]
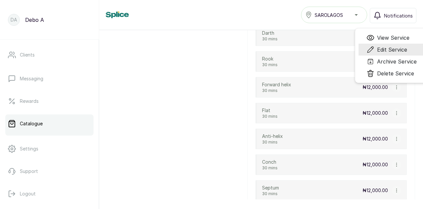
select select "fixed"
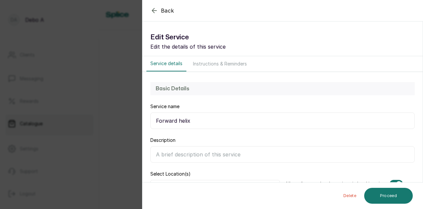
scroll to position [2734, 0]
click at [154, 10] on icon "button" at bounding box center [154, 10] width 4 height 4
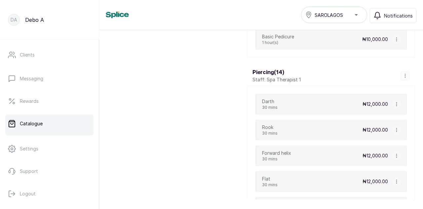
scroll to position [2681, 0]
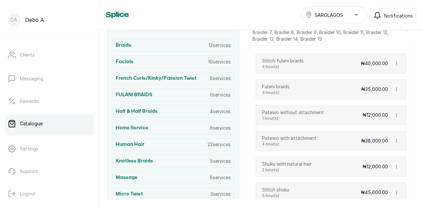
scroll to position [172, 0]
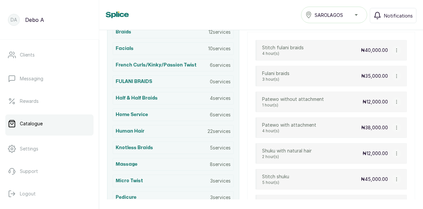
click at [394, 151] on icon "button" at bounding box center [396, 153] width 5 height 5
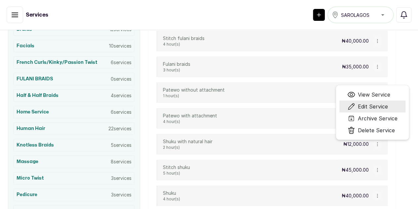
click at [371, 108] on li "Edit Service" at bounding box center [373, 107] width 66 height 12
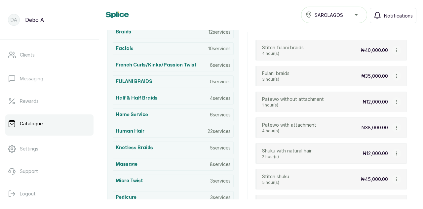
click at [394, 151] on icon "button" at bounding box center [396, 153] width 5 height 5
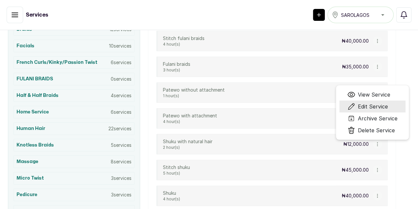
click at [372, 109] on span "Edit Service" at bounding box center [373, 106] width 30 height 8
select select "starting_at"
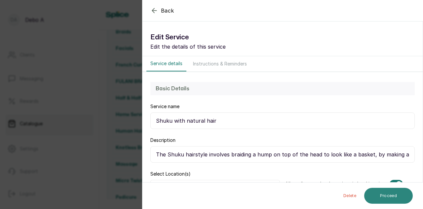
click at [389, 193] on button "Proceed" at bounding box center [388, 196] width 49 height 16
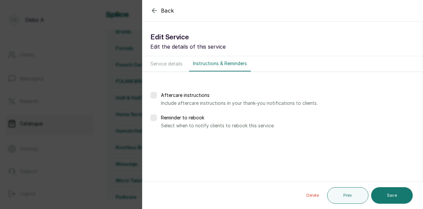
click at [389, 193] on button "Save" at bounding box center [392, 195] width 42 height 17
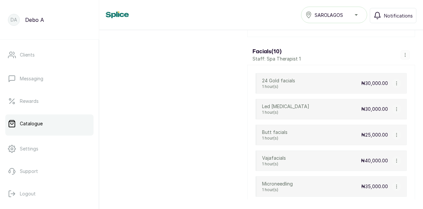
scroll to position [489, 0]
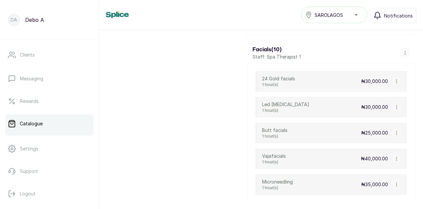
click at [394, 79] on icon "button" at bounding box center [396, 81] width 5 height 5
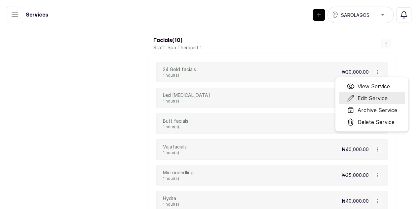
click at [379, 100] on span "Edit Service" at bounding box center [372, 98] width 30 height 8
select select "fixed"
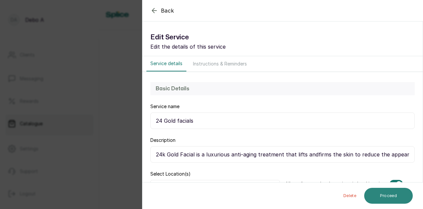
click at [393, 192] on button "Proceed" at bounding box center [388, 196] width 49 height 16
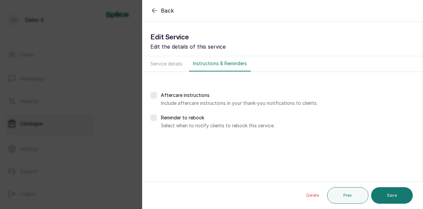
click at [393, 192] on button "Save" at bounding box center [392, 195] width 42 height 17
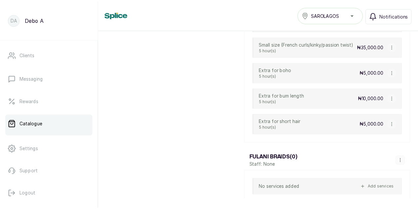
scroll to position [886, 0]
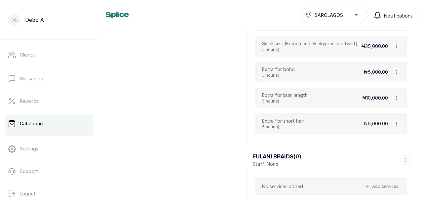
click at [394, 126] on icon "button" at bounding box center [396, 123] width 5 height 5
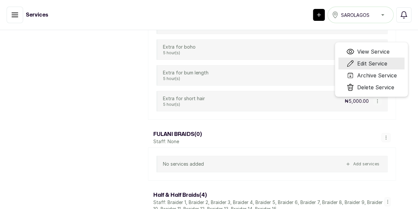
click at [371, 69] on li "Edit Service" at bounding box center [372, 64] width 66 height 12
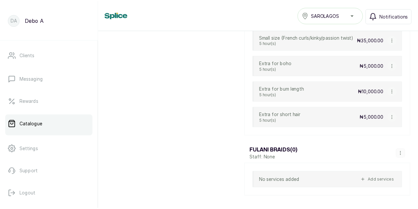
scroll to position [886, 0]
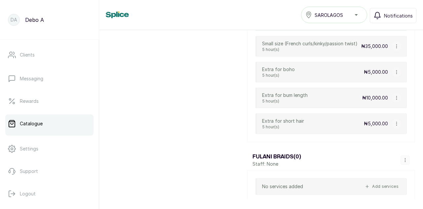
click at [394, 126] on icon "button" at bounding box center [396, 123] width 5 height 5
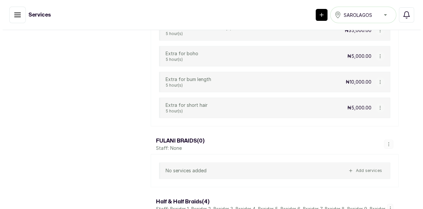
scroll to position [893, 0]
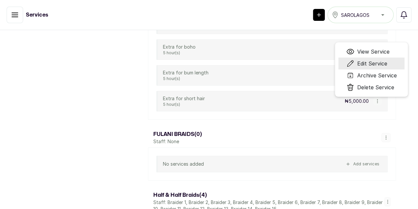
click at [382, 67] on span "Edit Service" at bounding box center [372, 64] width 30 height 8
select select "fixed"
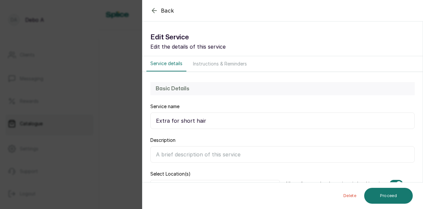
scroll to position [886, 0]
click at [174, 151] on input "Description" at bounding box center [282, 154] width 265 height 17
click at [417, 201] on div "Delete Proceed" at bounding box center [283, 196] width 281 height 26
click at [416, 205] on div "Delete Proceed" at bounding box center [283, 196] width 281 height 26
click at [323, 207] on div "Delete Proceed" at bounding box center [283, 196] width 281 height 26
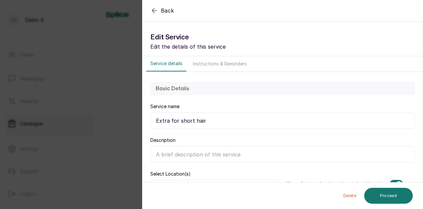
click at [171, 156] on input "Description" at bounding box center [282, 154] width 265 height 17
click at [152, 11] on icon "button" at bounding box center [154, 11] width 8 height 8
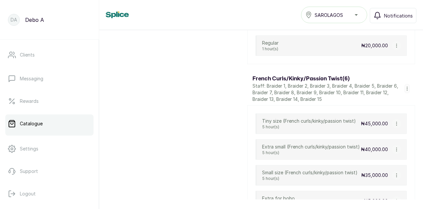
scroll to position [754, 0]
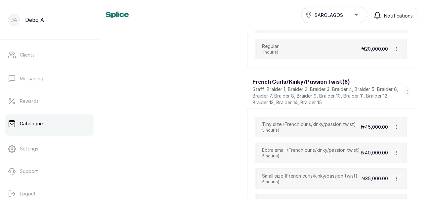
click at [394, 125] on icon "button" at bounding box center [396, 127] width 5 height 5
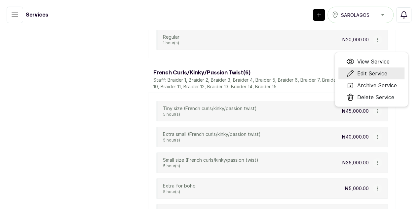
click at [377, 77] on span "Edit Service" at bounding box center [372, 73] width 30 height 8
select select "fixed"
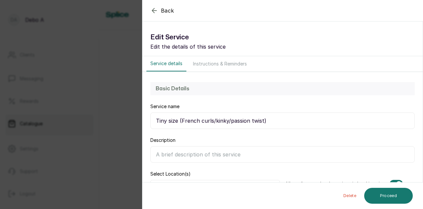
click at [219, 156] on input "Description" at bounding box center [282, 154] width 265 height 17
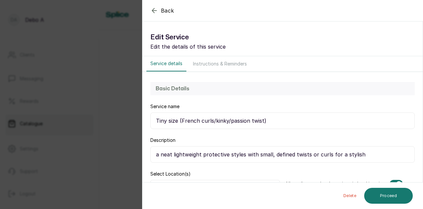
click at [361, 154] on input "a neat lightweight protective styles with small, defined twists or curls for a …" at bounding box center [282, 154] width 265 height 17
click at [161, 154] on input "a neat lightweight protective styles with small, defined twists or curls for a …" at bounding box center [282, 154] width 265 height 17
click at [365, 155] on input "A neat lightweight protective styles with small, defined twists or curls for a …" at bounding box center [282, 154] width 265 height 17
type input "A neat lightweight protective styles with small, defined twists or curls for a …"
click at [373, 190] on button "Proceed" at bounding box center [388, 196] width 49 height 16
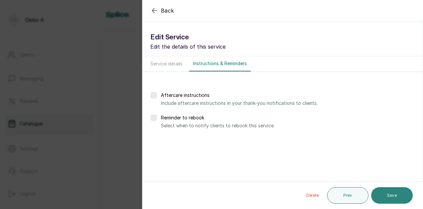
drag, startPoint x: 373, startPoint y: 190, endPoint x: 378, endPoint y: 195, distance: 7.0
click at [378, 195] on div "Delete Prev Save" at bounding box center [357, 195] width 112 height 17
click at [378, 195] on button "Save" at bounding box center [392, 195] width 42 height 17
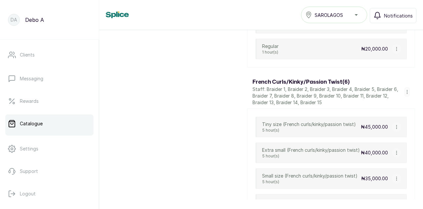
click at [394, 150] on icon "button" at bounding box center [396, 152] width 5 height 5
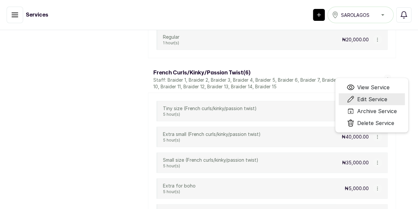
click at [386, 103] on span "Edit Service" at bounding box center [372, 99] width 30 height 8
select select "fixed"
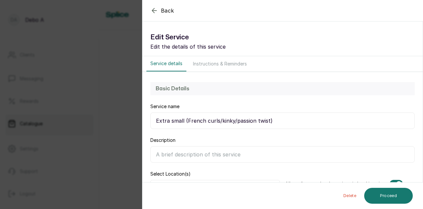
click at [239, 158] on input "Description" at bounding box center [282, 154] width 265 height 17
type input "f"
click at [195, 154] on input "Finely detailed,lghtweight" at bounding box center [282, 154] width 265 height 17
click at [222, 154] on input "Finely detailed,lightweight" at bounding box center [282, 154] width 265 height 17
click at [192, 154] on input "Finely detailed,lightweight" at bounding box center [282, 154] width 265 height 17
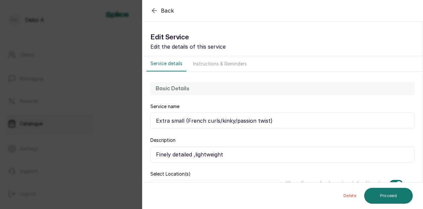
click at [195, 153] on input "Finely detailed ,lightweight" at bounding box center [282, 154] width 265 height 17
click at [193, 154] on input "Finely detailed , lightweight" at bounding box center [282, 154] width 265 height 17
click at [196, 153] on input "Finely detailed , lightweight" at bounding box center [282, 154] width 265 height 17
click at [226, 153] on input "Finely detailed ,lightweight" at bounding box center [282, 154] width 265 height 17
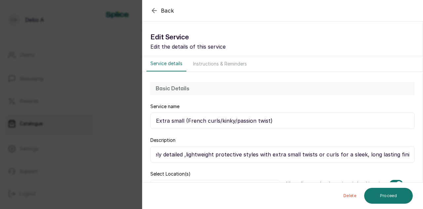
scroll to position [0, 13]
click at [226, 153] on input "Finely detailed ,lightweight prote.ctive styles with extra small twists or curl…" at bounding box center [282, 154] width 265 height 17
click at [405, 154] on input "Finely detailed ,lightweight protective styles with extra small twists or curls…" at bounding box center [282, 154] width 265 height 17
click at [158, 154] on input "Finely detailed ,lightweight protective styles with extra small twists or curls…" at bounding box center [282, 154] width 265 height 17
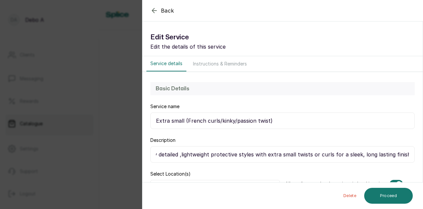
click at [404, 154] on input "Finely detailed ,lightweight protective styles with extra small twists or curls…" at bounding box center [282, 154] width 265 height 17
type input "Finely detailed ,lightweight protective styles with extra small twists or curls…"
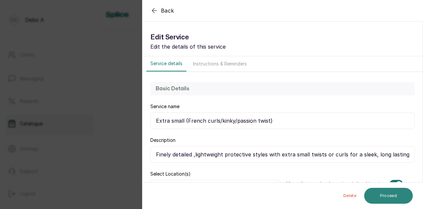
click at [390, 191] on button "Proceed" at bounding box center [388, 196] width 49 height 16
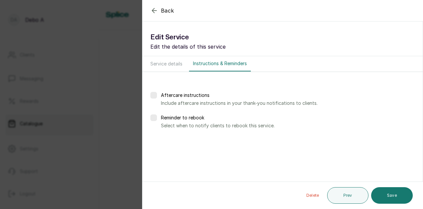
click at [390, 191] on button "Save" at bounding box center [392, 195] width 42 height 17
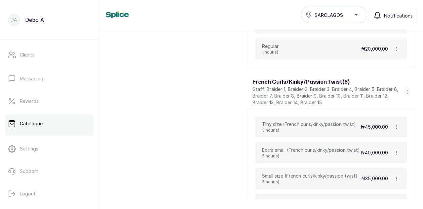
click at [396, 179] on icon "button" at bounding box center [396, 178] width 0 height 3
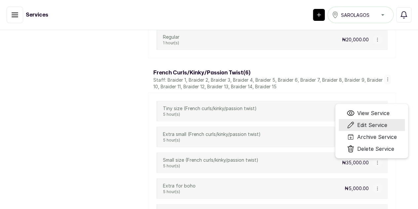
click at [376, 129] on span "Edit Service" at bounding box center [372, 125] width 30 height 8
select select "fixed"
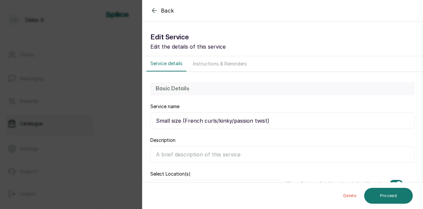
click at [258, 159] on input "Description" at bounding box center [282, 154] width 265 height 17
click at [243, 154] on input "Stylish protective styles with small,defined" at bounding box center [282, 154] width 265 height 17
click at [264, 154] on input "Stylish protective styles with small, defined" at bounding box center [282, 154] width 265 height 17
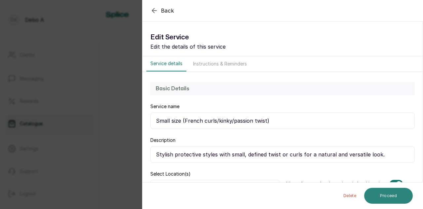
type input "Stylish protective styles with small, defined twist or curls for a natural and …"
click at [387, 189] on button "Proceed" at bounding box center [388, 196] width 49 height 16
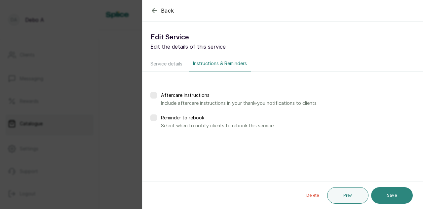
click at [382, 196] on button "Save" at bounding box center [392, 195] width 42 height 17
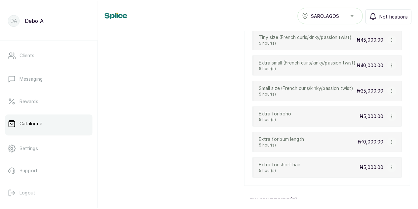
scroll to position [855, 0]
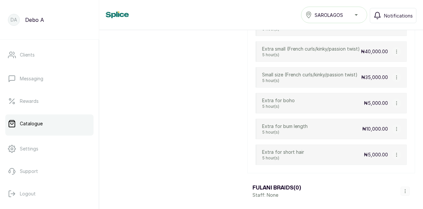
click at [394, 105] on icon "button" at bounding box center [396, 103] width 5 height 5
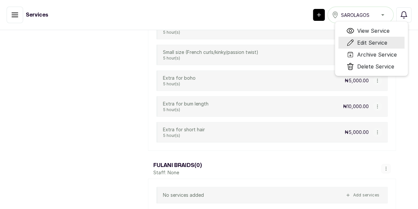
click at [381, 47] on span "Edit Service" at bounding box center [372, 43] width 30 height 8
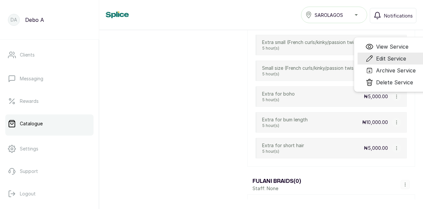
scroll to position [855, 0]
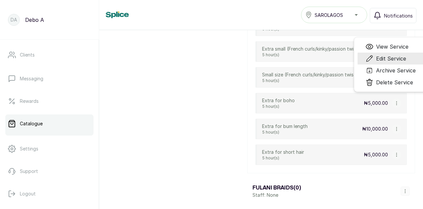
select select "fixed"
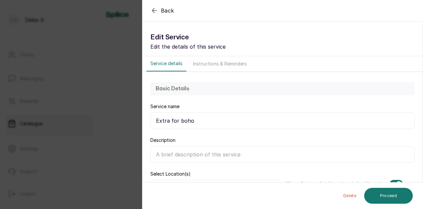
click at [162, 155] on input "Description" at bounding box center [282, 154] width 265 height 17
drag, startPoint x: 162, startPoint y: 155, endPoint x: 156, endPoint y: 93, distance: 61.8
click at [156, 93] on div "Basic Details Service name Extra for boho Description Select Location(s) ✓ All …" at bounding box center [283, 139] width 280 height 135
click at [153, 10] on icon "button" at bounding box center [154, 10] width 4 height 4
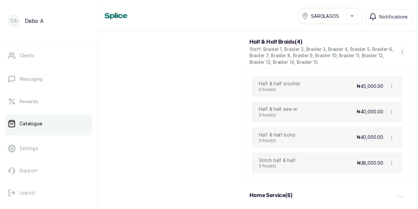
scroll to position [1067, 0]
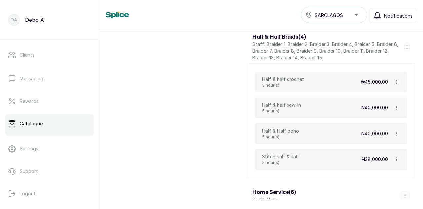
click at [394, 84] on icon "button" at bounding box center [396, 82] width 5 height 5
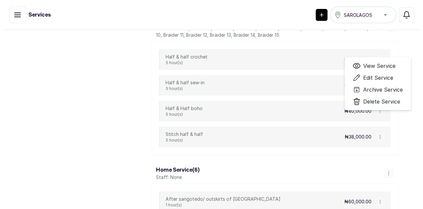
scroll to position [1073, 0]
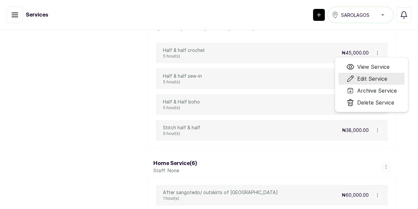
click at [376, 83] on span "Edit Service" at bounding box center [372, 79] width 30 height 8
select select "fixed"
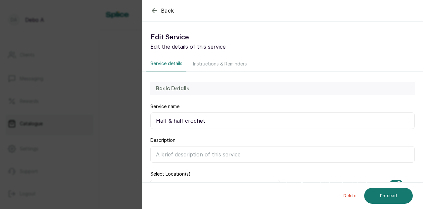
scroll to position [1067, 0]
click at [150, 12] on icon "button" at bounding box center [154, 11] width 8 height 8
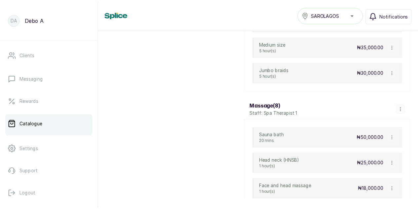
scroll to position [2169, 0]
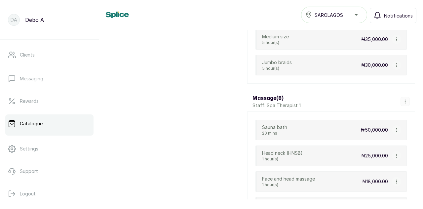
click at [394, 128] on icon "button" at bounding box center [396, 130] width 5 height 5
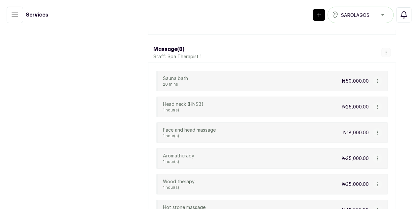
scroll to position [2188, 0]
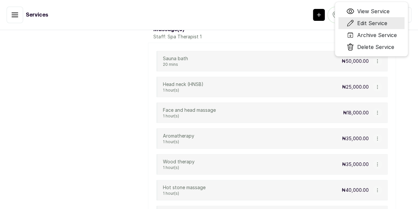
click at [383, 27] on span "Edit Service" at bounding box center [372, 23] width 30 height 8
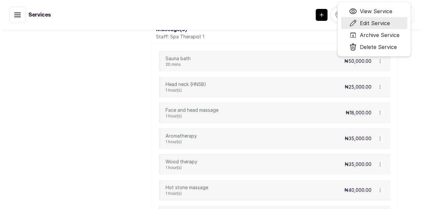
scroll to position [2169, 0]
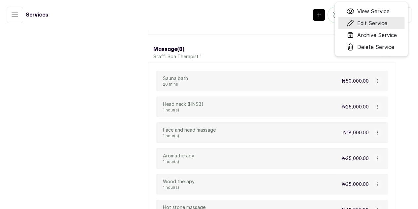
select select "fixed"
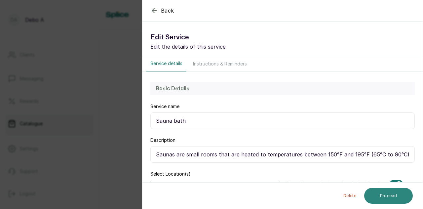
click at [399, 195] on button "Proceed" at bounding box center [388, 196] width 49 height 16
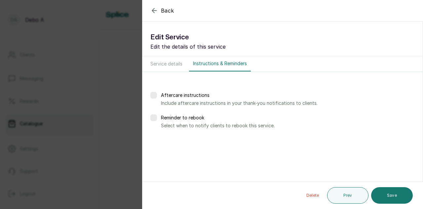
click at [399, 195] on button "Save" at bounding box center [392, 195] width 42 height 17
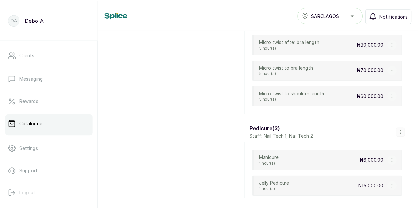
scroll to position [2526, 0]
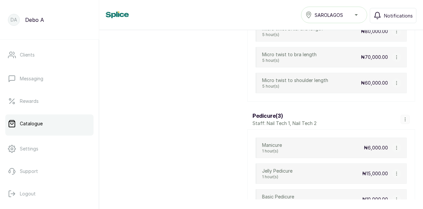
click at [396, 146] on icon "button" at bounding box center [396, 147] width 0 height 3
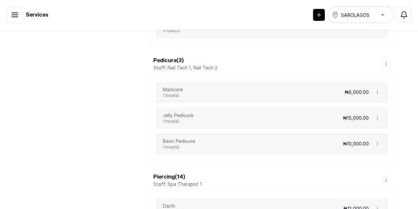
scroll to position [2546, 0]
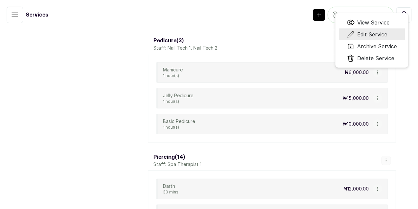
click at [370, 38] on span "Edit Service" at bounding box center [372, 34] width 30 height 8
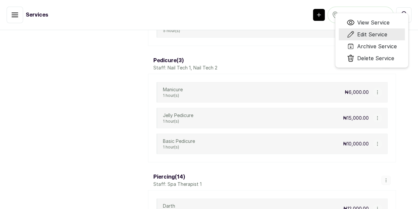
select select "fixed"
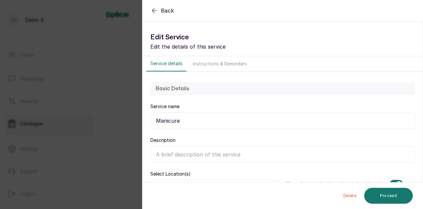
click at [228, 154] on input "Description" at bounding box center [282, 154] width 265 height 17
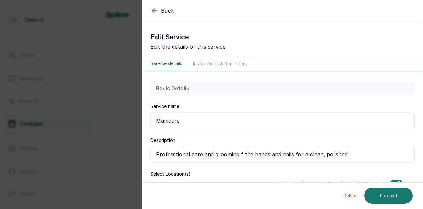
click at [175, 156] on input "Professtional care and grooming f the hands and nails for a clean, polished" at bounding box center [282, 154] width 265 height 17
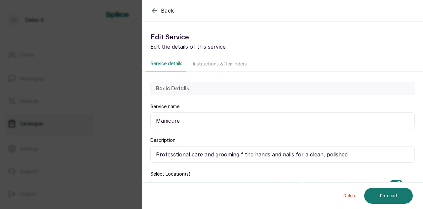
click at [175, 156] on input "Professtional care and grooming f the hands and nails for a clean, polished" at bounding box center [282, 154] width 265 height 17
click at [178, 153] on input "Professtional care and grooming f the hands and nails for a clean, polished" at bounding box center [282, 154] width 265 height 17
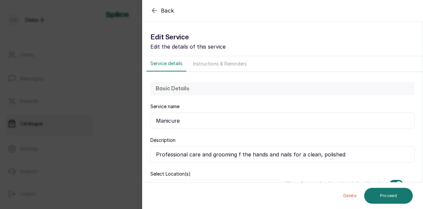
click at [342, 153] on input "Professional care and grooming f the hands and nails for a clean, polished" at bounding box center [282, 154] width 265 height 17
click at [154, 154] on input "Professional care and grooming f the hands and nails for a clean, polished." at bounding box center [282, 154] width 265 height 17
click at [238, 153] on input "Professional care and grooming f the hands and nails for a clean, polished." at bounding box center [282, 154] width 265 height 17
click at [351, 153] on input "Professional care and grooming of the hands and nails for a clean, polished." at bounding box center [282, 154] width 265 height 17
type input "Professional care and grooming of the hands and nails for a clean, polished."
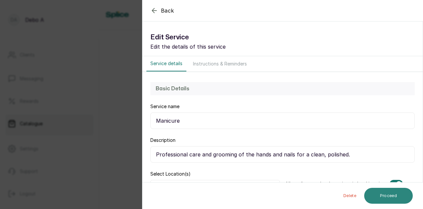
click at [375, 197] on button "Proceed" at bounding box center [388, 196] width 49 height 16
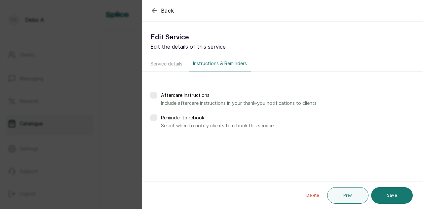
click at [375, 197] on button "Save" at bounding box center [392, 195] width 42 height 17
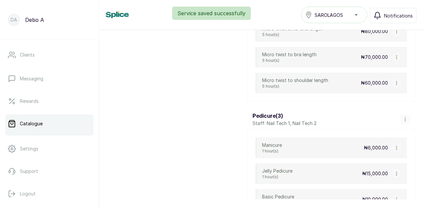
click at [394, 171] on icon "button" at bounding box center [396, 173] width 5 height 5
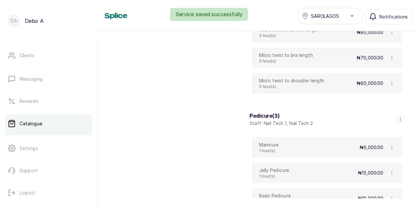
scroll to position [2546, 0]
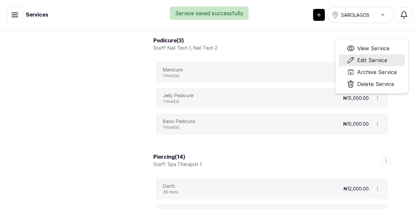
click at [384, 64] on span "Edit Service" at bounding box center [372, 60] width 30 height 8
select select "fixed"
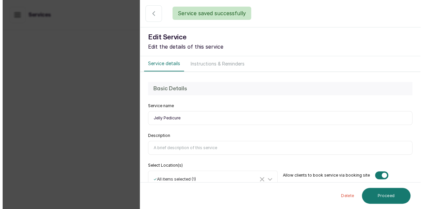
scroll to position [2526, 0]
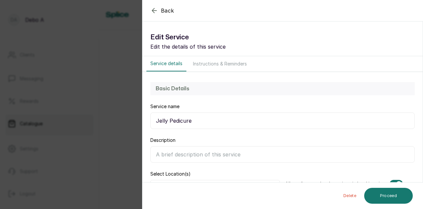
click at [237, 155] on input "Description" at bounding box center [282, 154] width 265 height 17
